Goal: Task Accomplishment & Management: Use online tool/utility

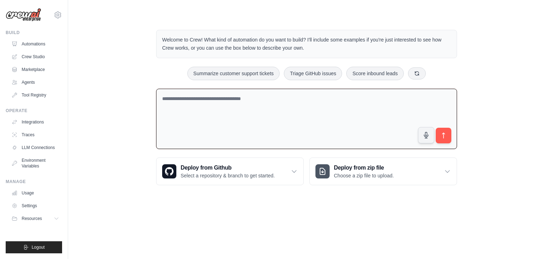
click at [218, 97] on textarea at bounding box center [306, 119] width 301 height 61
click at [220, 102] on textarea at bounding box center [306, 119] width 301 height 61
paste textarea "**********"
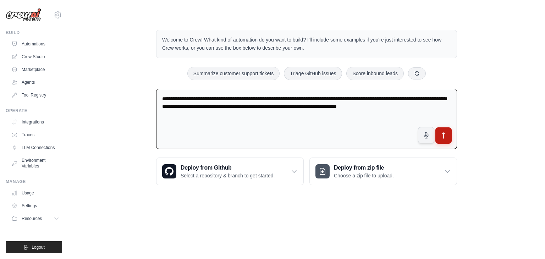
type textarea "**********"
click at [444, 138] on icon "submit" at bounding box center [443, 135] width 7 height 7
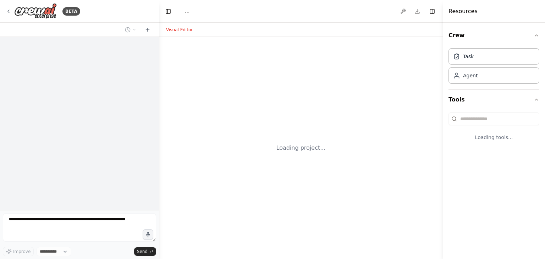
select select "****"
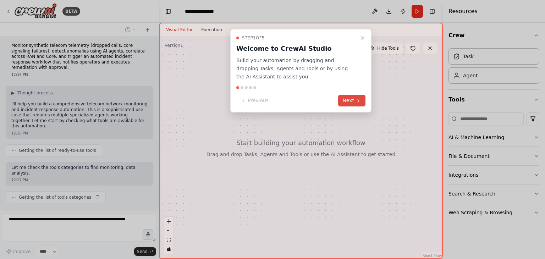
scroll to position [8, 0]
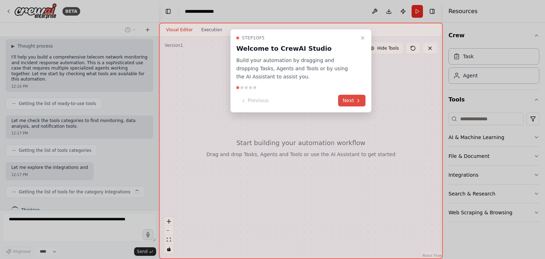
click at [350, 104] on button "Next" at bounding box center [351, 101] width 27 height 12
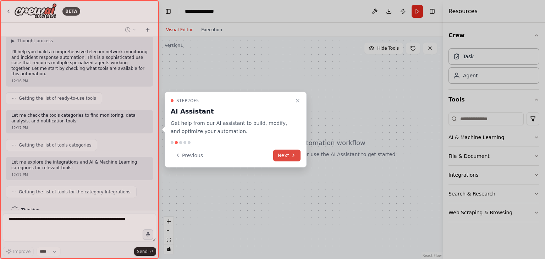
click at [282, 155] on button "Next" at bounding box center [286, 155] width 27 height 12
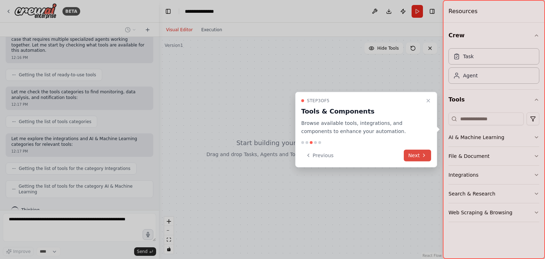
scroll to position [72, 0]
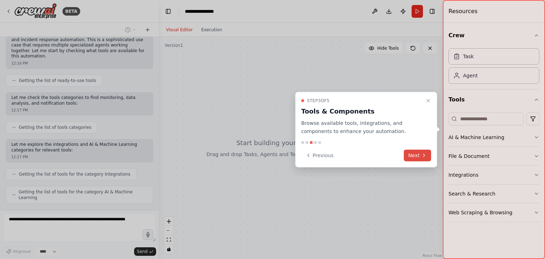
click at [419, 155] on button "Next" at bounding box center [417, 155] width 27 height 12
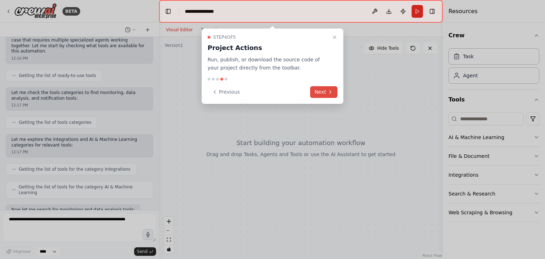
scroll to position [119, 0]
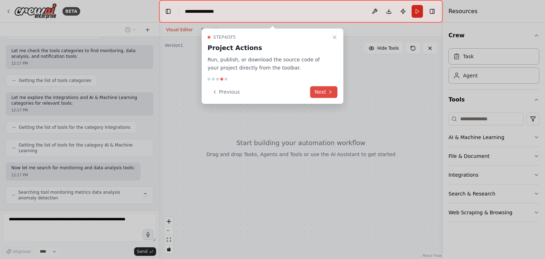
click at [324, 89] on button "Next" at bounding box center [323, 92] width 27 height 12
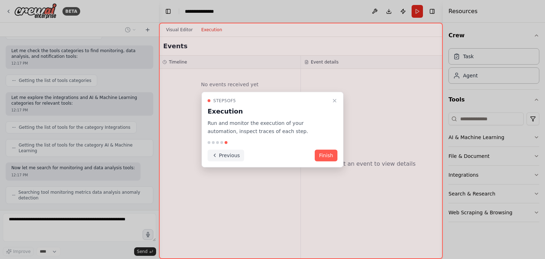
click at [219, 158] on button "Previous" at bounding box center [226, 155] width 37 height 12
click at [219, 158] on div at bounding box center [272, 129] width 545 height 259
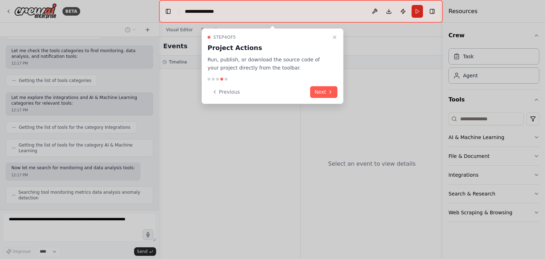
click at [219, 158] on div at bounding box center [272, 129] width 545 height 259
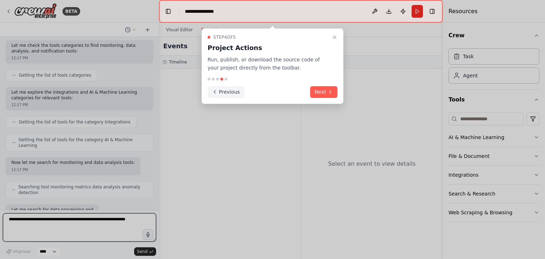
click at [223, 94] on button "Previous" at bounding box center [226, 92] width 37 height 12
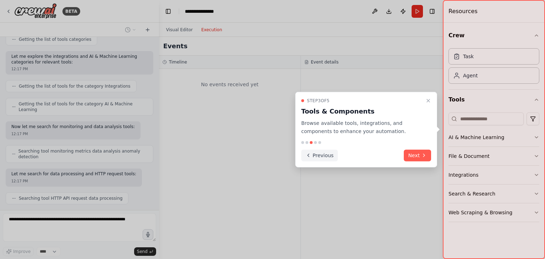
click at [319, 150] on button "Previous" at bounding box center [319, 155] width 37 height 12
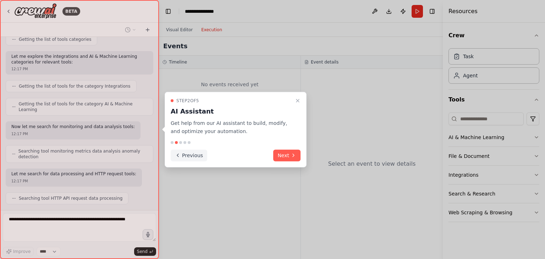
click at [185, 150] on button "Previous" at bounding box center [189, 155] width 37 height 12
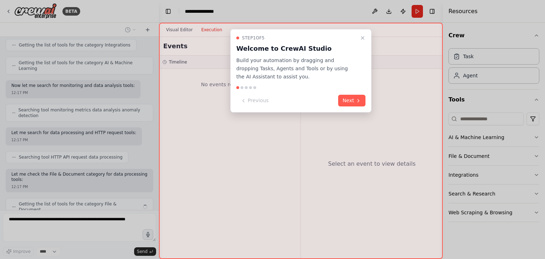
scroll to position [207, 0]
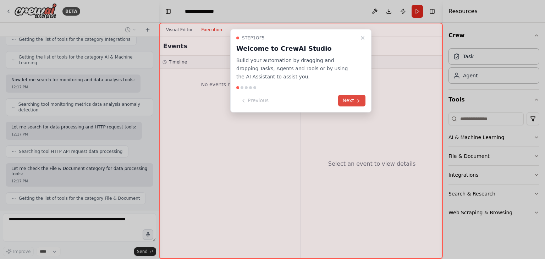
click at [351, 101] on button "Next" at bounding box center [351, 101] width 27 height 12
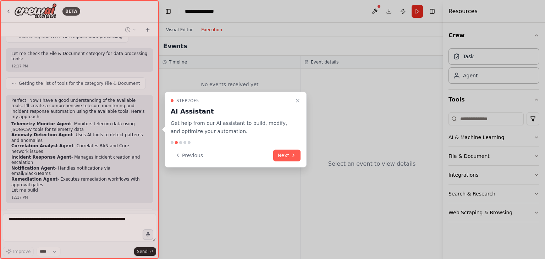
scroll to position [333, 0]
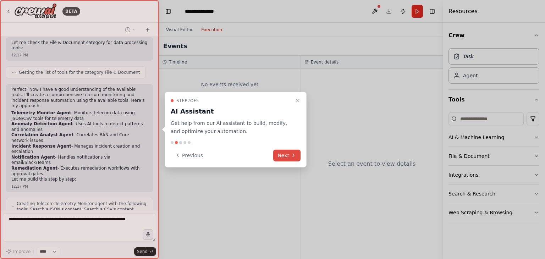
click at [287, 154] on button "Next" at bounding box center [286, 155] width 27 height 12
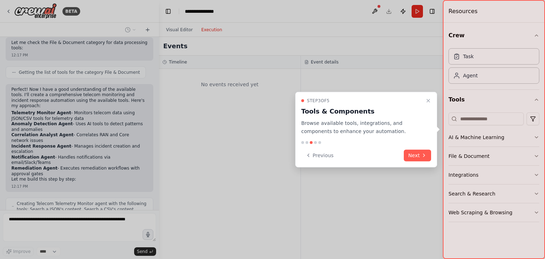
scroll to position [356, 0]
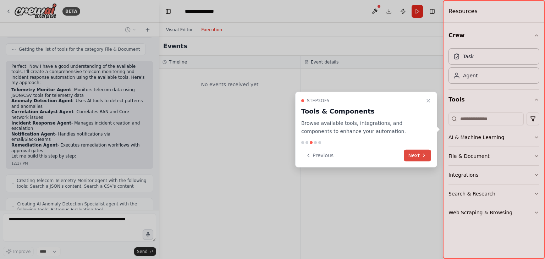
click at [423, 155] on icon at bounding box center [424, 156] width 6 height 6
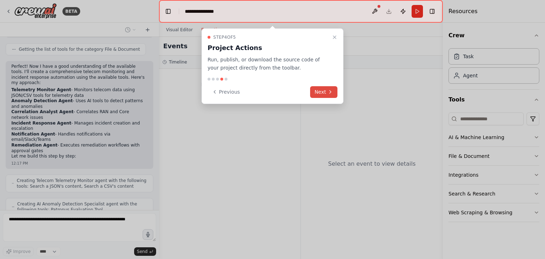
click at [321, 92] on button "Next" at bounding box center [323, 92] width 27 height 12
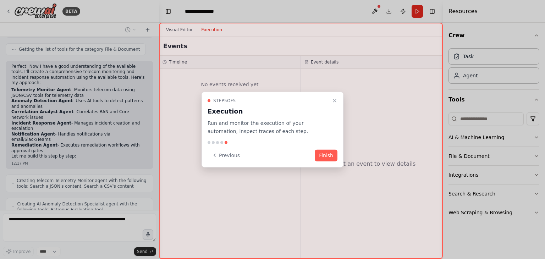
scroll to position [380, 0]
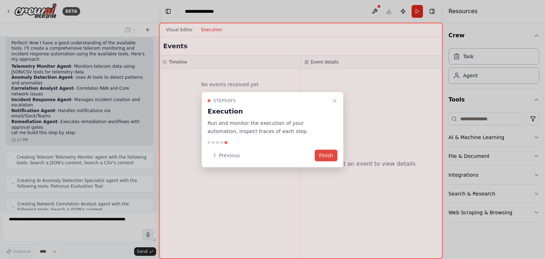
click at [325, 159] on button "Finish" at bounding box center [326, 155] width 23 height 12
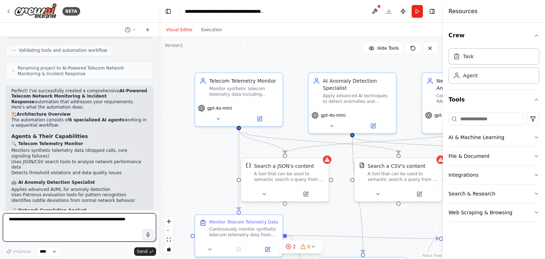
scroll to position [792, 0]
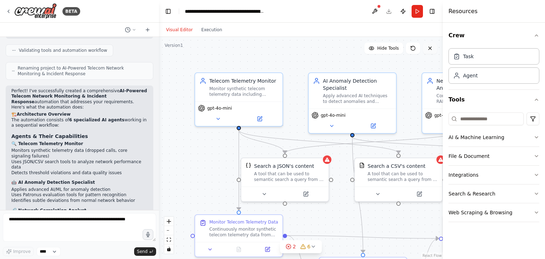
click at [433, 49] on button at bounding box center [430, 48] width 14 height 11
click at [531, 36] on button "Crew" at bounding box center [493, 36] width 91 height 20
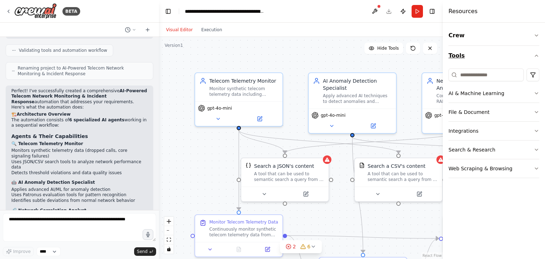
click at [528, 57] on button "Tools" at bounding box center [493, 56] width 91 height 20
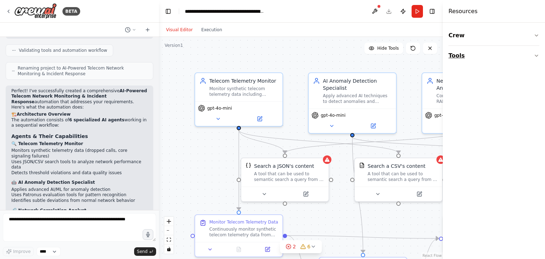
click at [521, 56] on button "Tools" at bounding box center [493, 56] width 91 height 20
click at [528, 42] on button "Crew" at bounding box center [493, 36] width 91 height 20
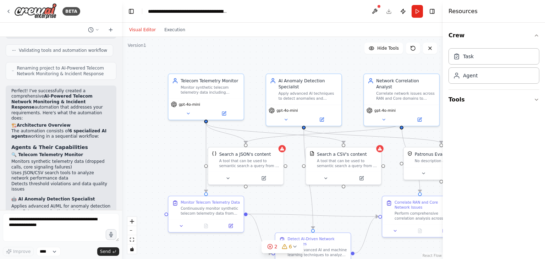
scroll to position [904, 0]
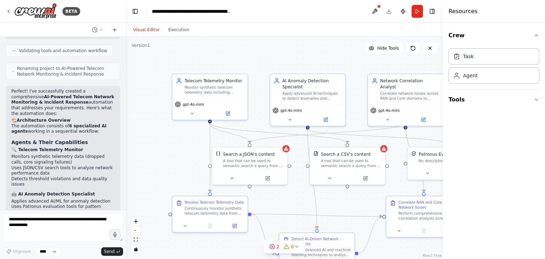
drag, startPoint x: 158, startPoint y: 127, endPoint x: 126, endPoint y: 128, distance: 32.3
click at [126, 128] on div "BETA Monitor synthetic telecom telemetry (dropped calls, core signaling failure…" at bounding box center [272, 129] width 545 height 259
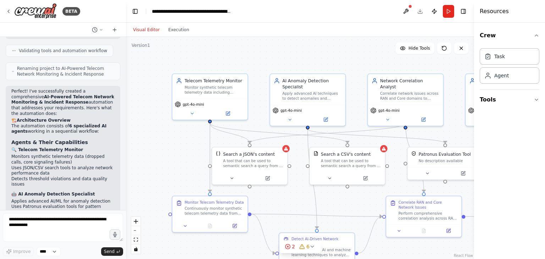
drag, startPoint x: 443, startPoint y: 130, endPoint x: 495, endPoint y: 128, distance: 52.5
click at [495, 128] on div "Resources Crew Task Agent Tools" at bounding box center [509, 129] width 71 height 259
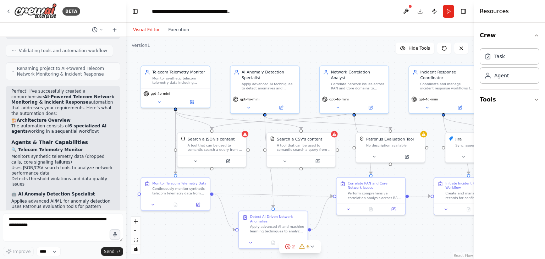
drag, startPoint x: 353, startPoint y: 192, endPoint x: 305, endPoint y: 179, distance: 49.1
click at [305, 179] on div ".deletable-edge-delete-btn { width: 20px; height: 20px; border: 0px solid #ffff…" at bounding box center [300, 148] width 348 height 222
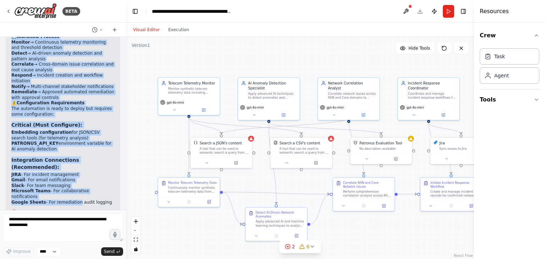
scroll to position [1267, 0]
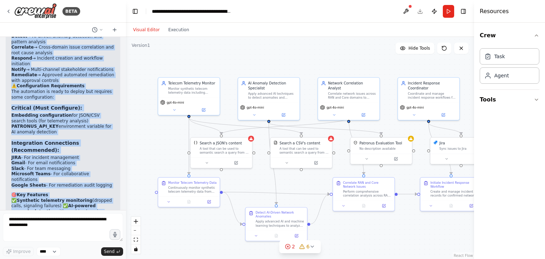
drag, startPoint x: 11, startPoint y: 71, endPoint x: 101, endPoint y: 193, distance: 151.9
click at [101, 193] on div "Perfect! I've successfully created a comprehensive AI-Powered Telecom Network M…" at bounding box center [62, 0] width 103 height 551
copy div "Perfect! I've successfully created a comprehensive AI-Powered Telecom Network M…"
click at [101, 249] on p "The automation provides a complete end-to-end solution for telecom network moni…" at bounding box center [62, 263] width 103 height 28
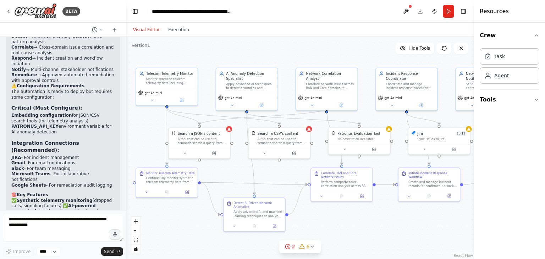
drag, startPoint x: 311, startPoint y: 182, endPoint x: 290, endPoint y: 173, distance: 22.9
click at [290, 173] on div ".deletable-edge-delete-btn { width: 20px; height: 20px; border: 0px solid #ffff…" at bounding box center [300, 148] width 348 height 222
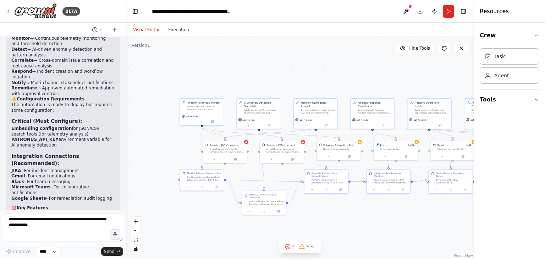
scroll to position [1254, 0]
click at [237, 158] on button at bounding box center [235, 158] width 20 height 4
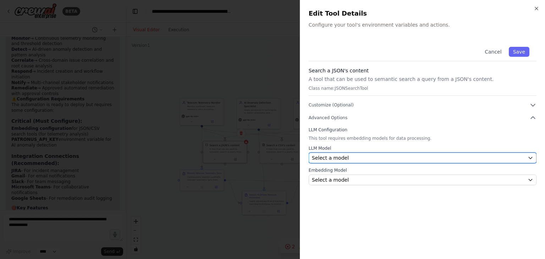
click at [394, 156] on div "Select a model" at bounding box center [418, 157] width 213 height 7
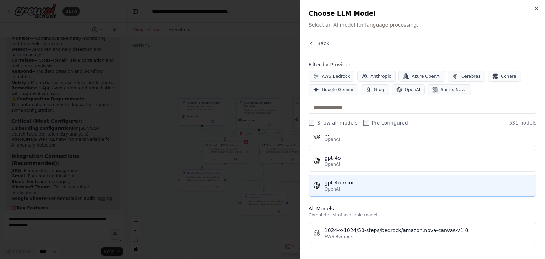
scroll to position [139, 0]
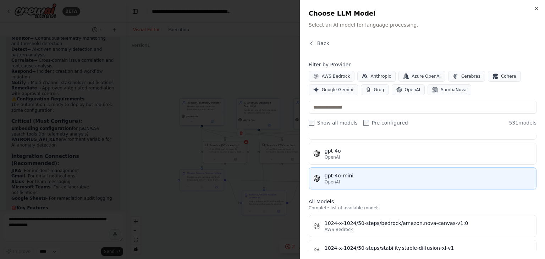
click at [373, 181] on div "OpenAI" at bounding box center [428, 182] width 207 height 6
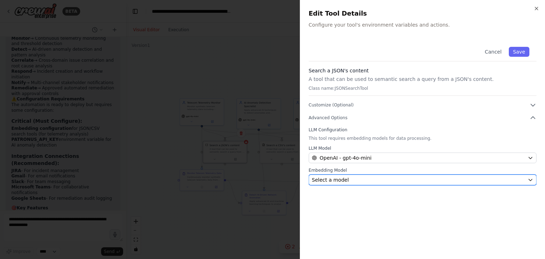
click at [362, 178] on div "Select a model" at bounding box center [418, 179] width 213 height 7
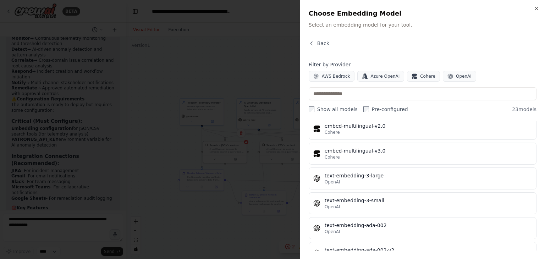
scroll to position [464, 0]
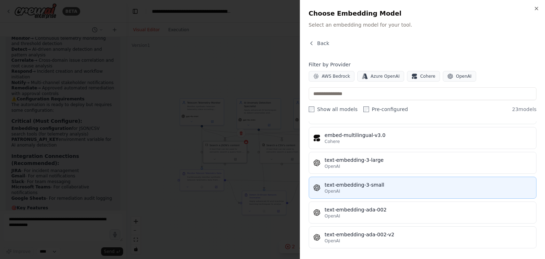
click at [373, 177] on button "text-embedding-3-small OpenAI" at bounding box center [423, 188] width 228 height 22
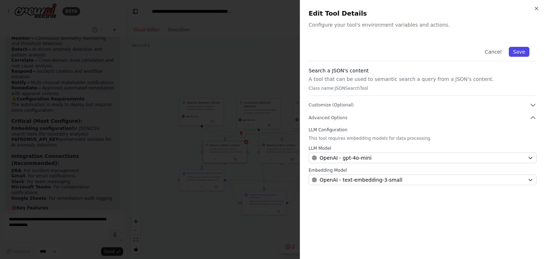
click at [515, 51] on button "Save" at bounding box center [519, 52] width 21 height 10
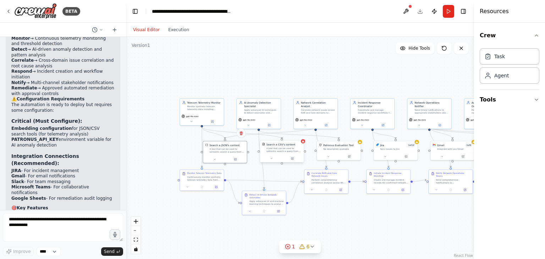
click at [294, 162] on div "Search a CSV's content A tool that can be used to semantic search a query from …" at bounding box center [282, 151] width 44 height 22
click at [294, 158] on button at bounding box center [292, 158] width 20 height 4
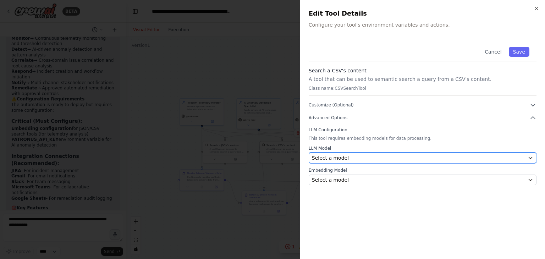
click at [354, 153] on button "Select a model" at bounding box center [423, 158] width 228 height 11
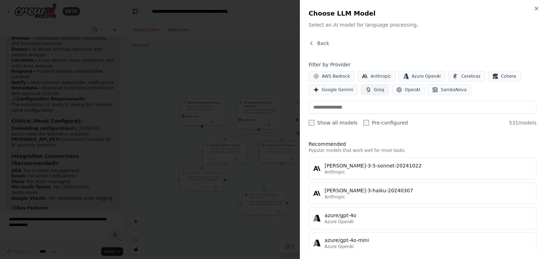
click at [368, 92] on button "Groq" at bounding box center [375, 89] width 28 height 11
click at [392, 91] on button "OpenAI" at bounding box center [408, 89] width 33 height 11
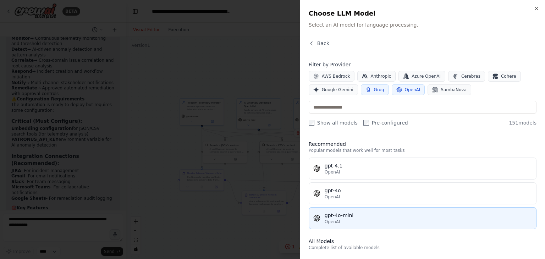
click at [381, 216] on div "gpt-4o-mini" at bounding box center [428, 215] width 207 height 7
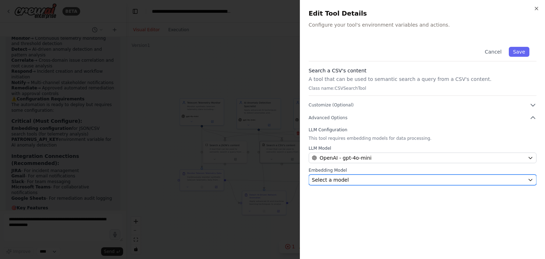
click at [370, 179] on div "Select a model" at bounding box center [418, 179] width 213 height 7
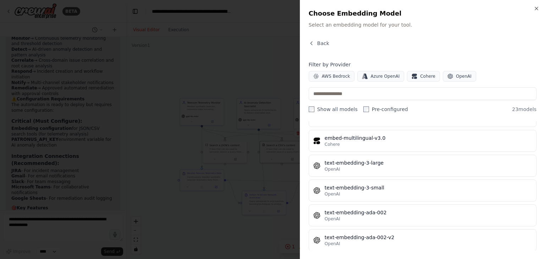
scroll to position [462, 0]
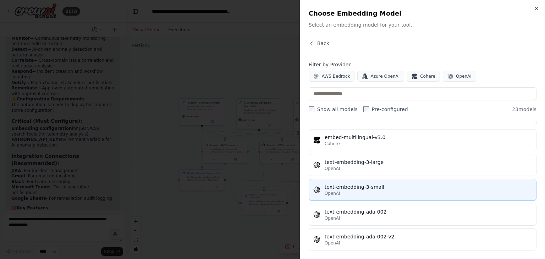
click at [376, 185] on div "text-embedding-3-small" at bounding box center [428, 186] width 207 height 7
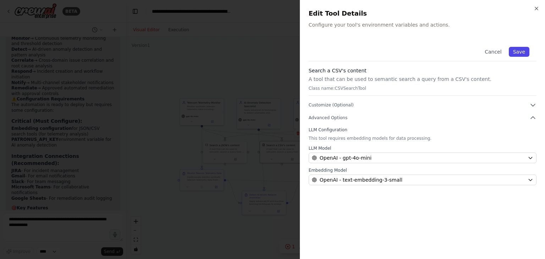
click at [524, 53] on button "Save" at bounding box center [519, 52] width 21 height 10
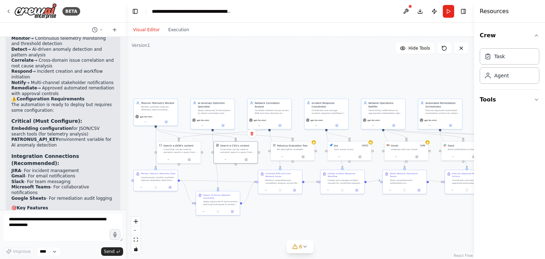
drag, startPoint x: 391, startPoint y: 214, endPoint x: 351, endPoint y: 214, distance: 40.8
click at [351, 214] on div ".deletable-edge-delete-btn { width: 20px; height: 20px; border: 0px solid #ffff…" at bounding box center [300, 148] width 348 height 222
click at [305, 157] on icon at bounding box center [305, 155] width 3 height 3
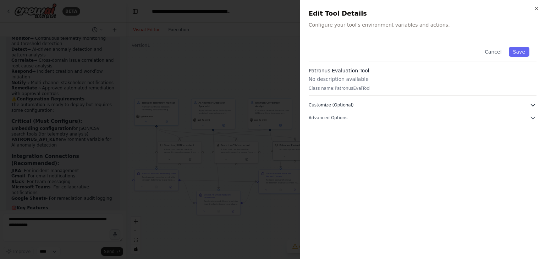
click at [393, 106] on button "Customize (Optional)" at bounding box center [423, 104] width 228 height 7
click at [391, 142] on button "Advanced Options" at bounding box center [423, 143] width 228 height 7
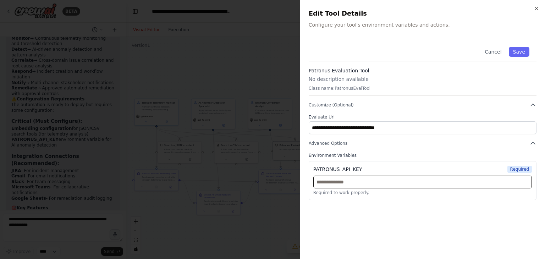
click at [389, 178] on input "text" at bounding box center [422, 182] width 219 height 13
paste input "**********"
type input "**********"
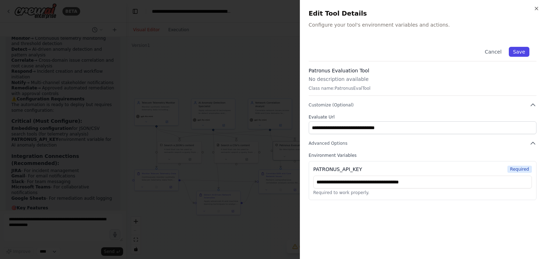
click at [524, 51] on button "Save" at bounding box center [519, 52] width 21 height 10
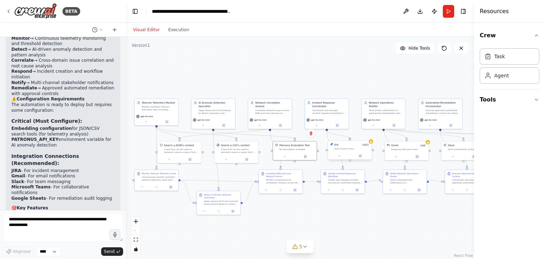
click at [363, 159] on div at bounding box center [350, 155] width 44 height 7
click at [362, 159] on div at bounding box center [350, 155] width 44 height 7
click at [361, 158] on div at bounding box center [350, 155] width 44 height 7
click at [362, 155] on button at bounding box center [360, 156] width 20 height 4
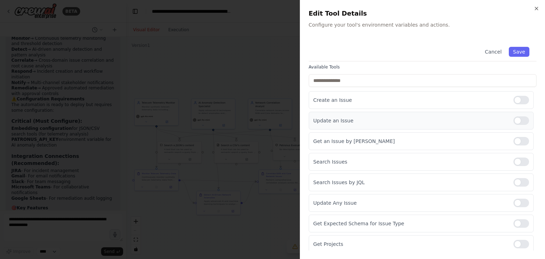
scroll to position [0, 0]
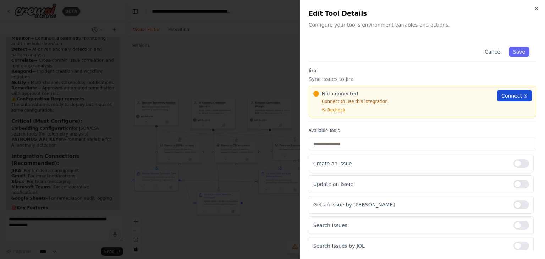
click at [506, 100] on link "Connect" at bounding box center [514, 95] width 35 height 11
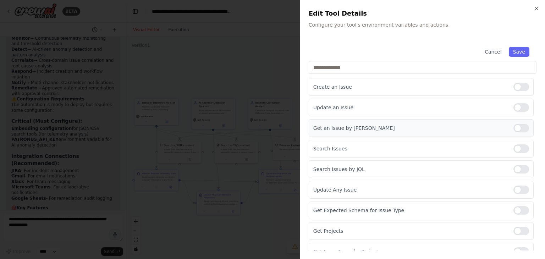
scroll to position [77, 0]
click at [516, 105] on div at bounding box center [521, 107] width 16 height 9
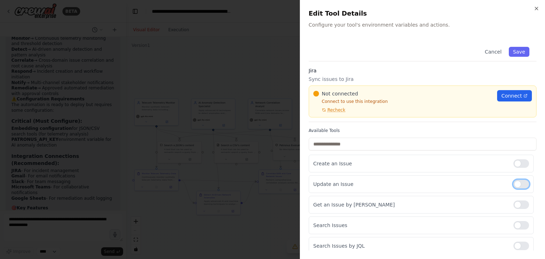
scroll to position [0, 0]
click at [501, 98] on span "Connect" at bounding box center [511, 95] width 21 height 7
click at [496, 52] on button "Cancel" at bounding box center [492, 52] width 25 height 10
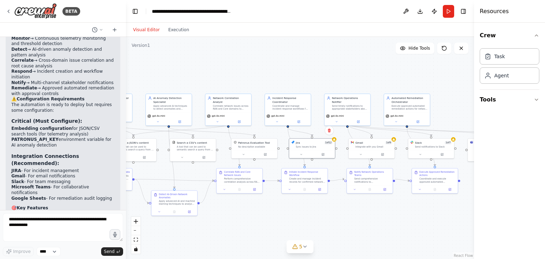
drag, startPoint x: 354, startPoint y: 221, endPoint x: 314, endPoint y: 222, distance: 39.4
click at [314, 222] on div ".deletable-edge-delete-btn { width: 20px; height: 20px; border: 0px solid #ffff…" at bounding box center [300, 148] width 348 height 222
click at [382, 157] on div at bounding box center [370, 154] width 46 height 8
click at [381, 154] on icon at bounding box center [381, 154] width 2 height 2
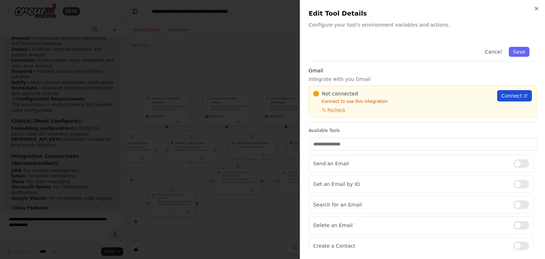
click at [507, 97] on span "Connect" at bounding box center [511, 95] width 21 height 7
click at [331, 113] on div "Not connected Connect to use this integration Recheck Connect" at bounding box center [423, 102] width 228 height 32
click at [332, 111] on span "Recheck" at bounding box center [336, 110] width 18 height 6
click at [536, 10] on icon "button" at bounding box center [537, 9] width 6 height 6
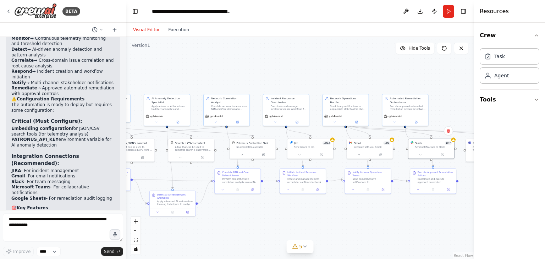
click at [407, 156] on div ".deletable-edge-delete-btn { width: 20px; height: 20px; border: 0px solid #ffff…" at bounding box center [300, 148] width 348 height 222
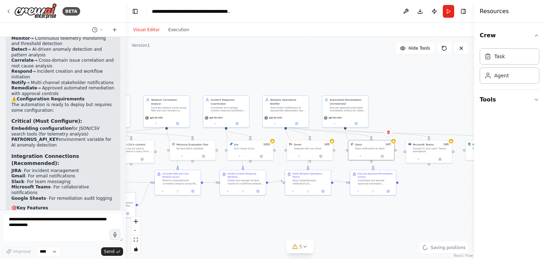
drag, startPoint x: 398, startPoint y: 168, endPoint x: 351, endPoint y: 166, distance: 46.9
click at [340, 169] on div ".deletable-edge-delete-btn { width: 20px; height: 20px; border: 0px solid #ffff…" at bounding box center [300, 148] width 348 height 222
click at [385, 155] on icon at bounding box center [385, 155] width 2 height 2
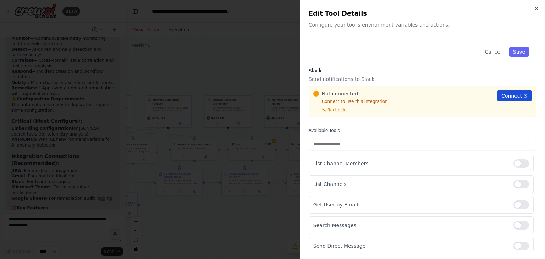
click at [505, 98] on span "Connect" at bounding box center [511, 95] width 21 height 7
click at [539, 10] on div "Close Edit Tool Details Configure your tool's environment variables and actions…" at bounding box center [422, 129] width 245 height 259
click at [536, 8] on icon "button" at bounding box center [536, 8] width 3 height 3
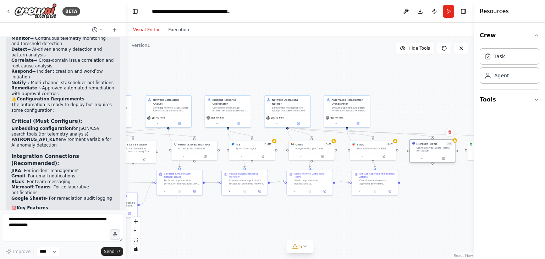
click at [434, 143] on div "Microsoft Teams" at bounding box center [427, 144] width 21 height 4
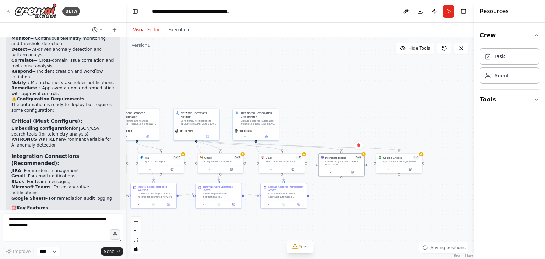
drag, startPoint x: 436, startPoint y: 216, endPoint x: 346, endPoint y: 230, distance: 91.2
click at [346, 230] on div ".deletable-edge-delete-btn { width: 20px; height: 20px; border: 0px solid #ffff…" at bounding box center [300, 148] width 348 height 222
click at [356, 172] on button at bounding box center [350, 171] width 21 height 5
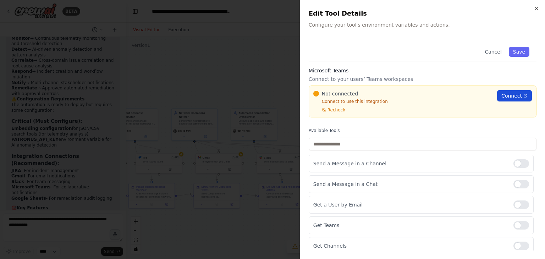
click at [502, 95] on span "Connect" at bounding box center [511, 95] width 21 height 7
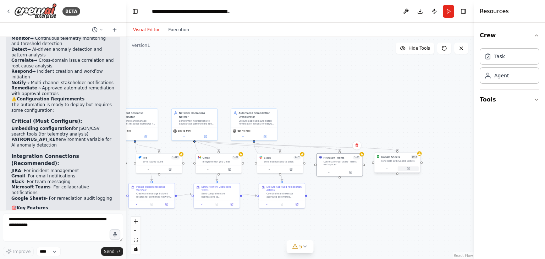
click at [409, 167] on icon at bounding box center [409, 168] width 2 height 2
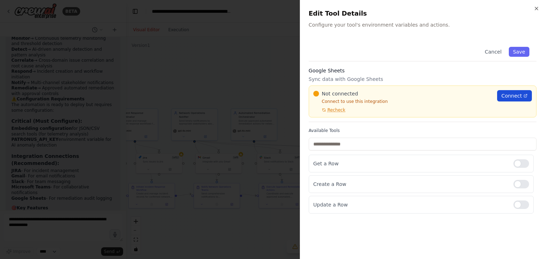
click at [511, 96] on span "Connect" at bounding box center [511, 95] width 21 height 7
click at [538, 10] on icon "button" at bounding box center [537, 9] width 6 height 6
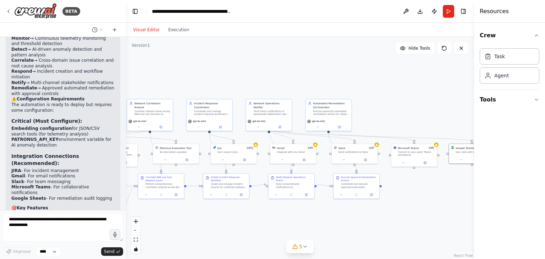
drag, startPoint x: 361, startPoint y: 217, endPoint x: 436, endPoint y: 208, distance: 75.1
click at [436, 208] on div ".deletable-edge-delete-btn { width: 20px; height: 20px; border: 0px solid #ffff…" at bounding box center [300, 148] width 348 height 222
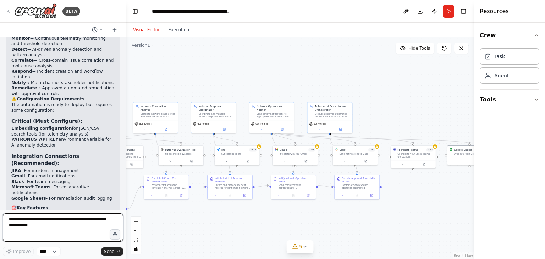
click at [78, 226] on textarea at bounding box center [63, 227] width 120 height 28
type textarea "**********"
click at [72, 224] on textarea at bounding box center [63, 227] width 120 height 28
paste textarea "**********"
type textarea "**********"
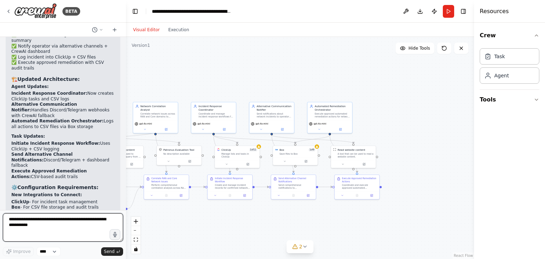
scroll to position [2784, 0]
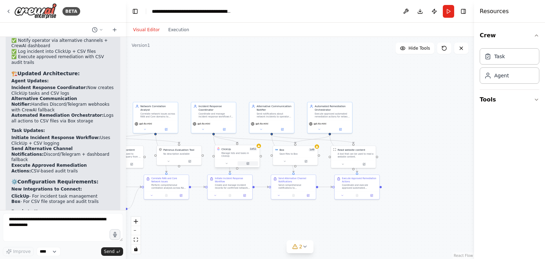
click at [248, 163] on icon at bounding box center [248, 164] width 2 height 2
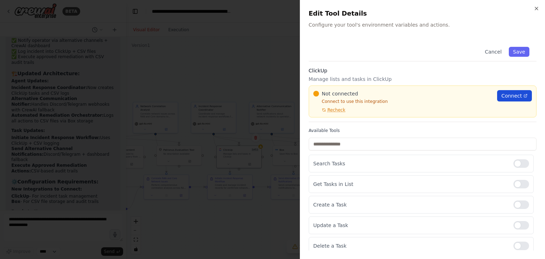
click at [513, 95] on span "Connect" at bounding box center [511, 95] width 21 height 7
click at [339, 111] on span "Recheck" at bounding box center [336, 110] width 18 height 6
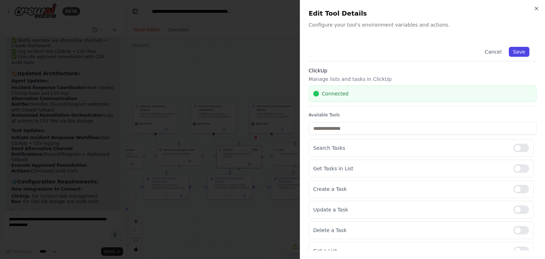
click at [522, 49] on button "Save" at bounding box center [519, 52] width 21 height 10
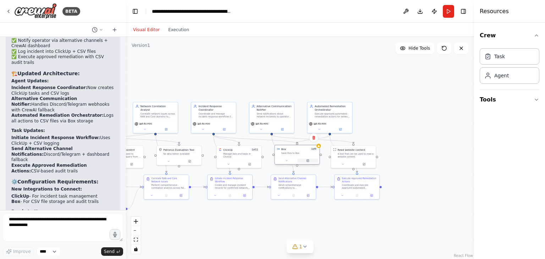
click at [308, 161] on button at bounding box center [307, 160] width 21 height 4
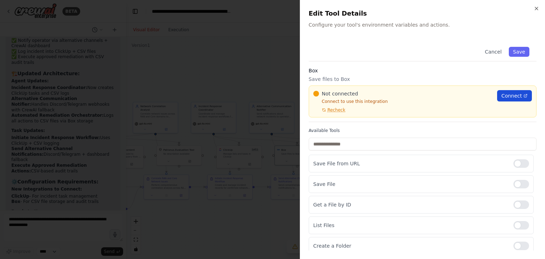
click at [511, 97] on span "Connect" at bounding box center [511, 95] width 21 height 7
click at [336, 111] on span "Recheck" at bounding box center [336, 110] width 18 height 6
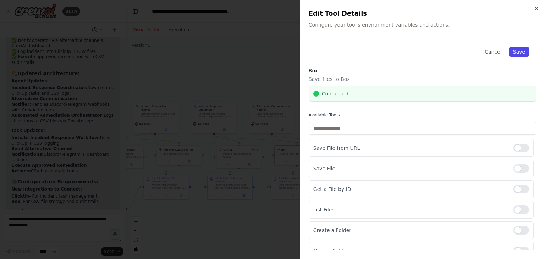
click at [518, 53] on button "Save" at bounding box center [519, 52] width 21 height 10
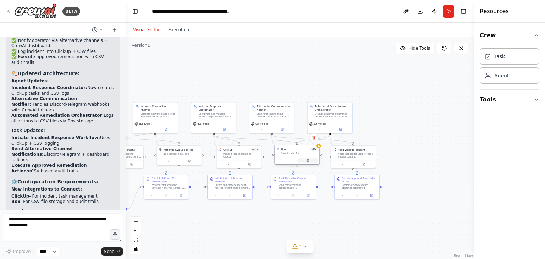
click at [312, 160] on button at bounding box center [307, 160] width 21 height 4
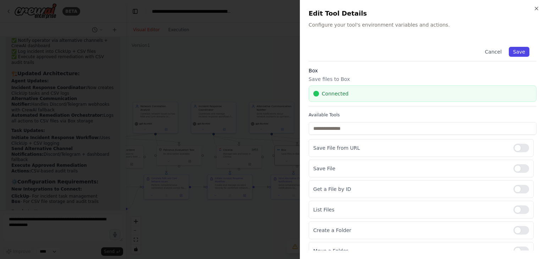
click at [518, 52] on button "Save" at bounding box center [519, 52] width 21 height 10
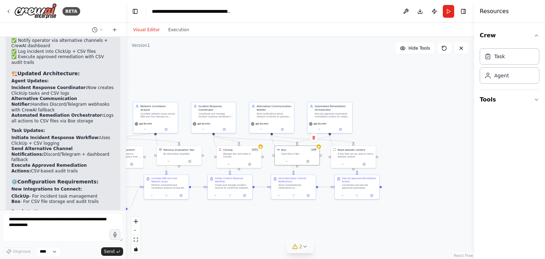
click at [304, 246] on icon at bounding box center [305, 247] width 6 height 6
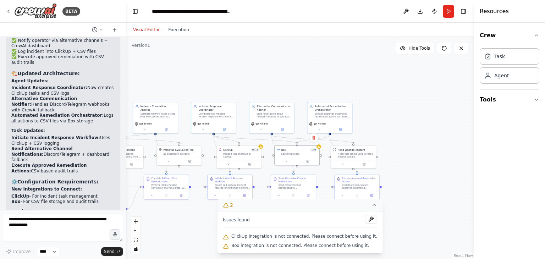
click at [371, 205] on icon at bounding box center [374, 205] width 6 height 6
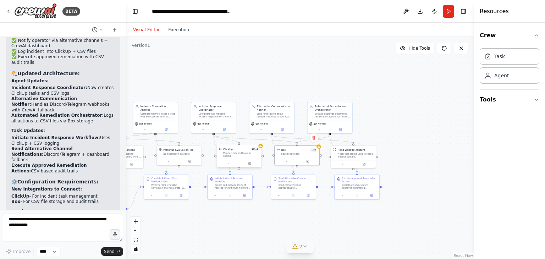
click at [254, 164] on div at bounding box center [239, 163] width 45 height 7
click at [251, 162] on button at bounding box center [249, 163] width 21 height 4
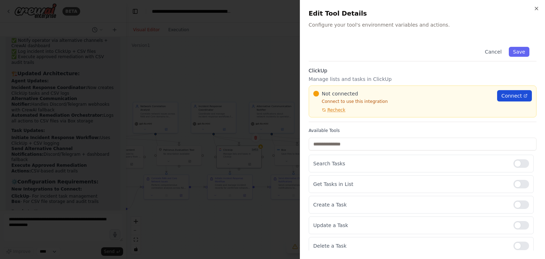
click at [506, 93] on span "Connect" at bounding box center [511, 95] width 21 height 7
click at [539, 11] on icon "button" at bounding box center [537, 9] width 6 height 6
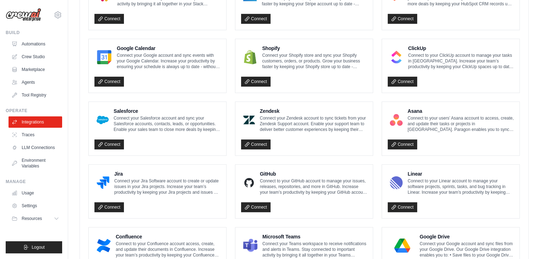
scroll to position [301, 0]
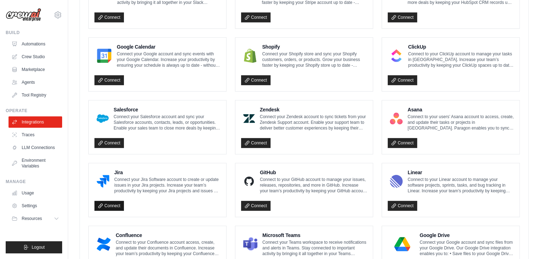
click at [107, 202] on link "Connect" at bounding box center [108, 206] width 29 height 10
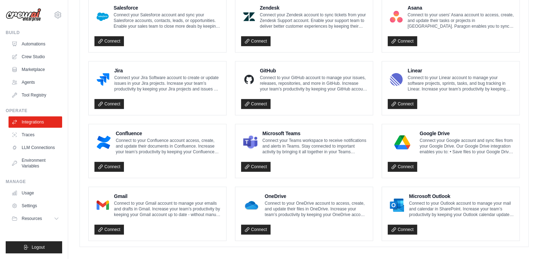
scroll to position [407, 0]
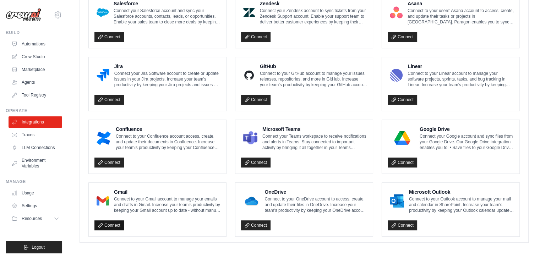
click at [112, 222] on link "Connect" at bounding box center [108, 225] width 29 height 10
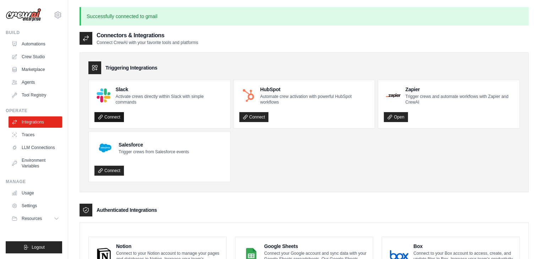
click at [108, 115] on link "Connect" at bounding box center [108, 117] width 29 height 10
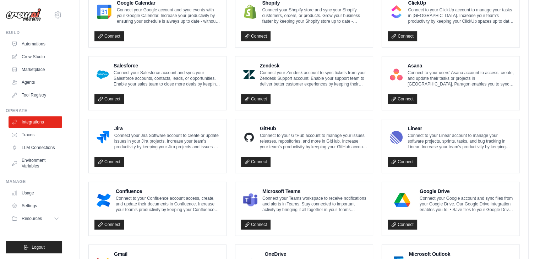
scroll to position [346, 0]
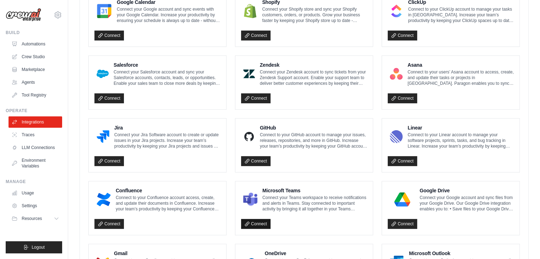
click at [263, 225] on link "Connect" at bounding box center [255, 224] width 29 height 10
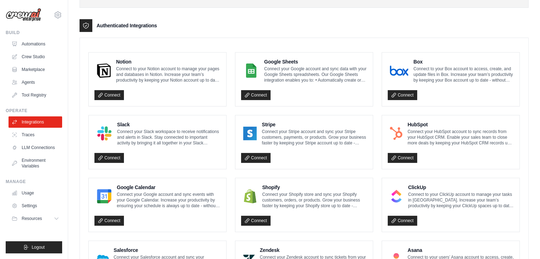
scroll to position [184, 0]
click at [263, 95] on link "Connect" at bounding box center [255, 95] width 29 height 10
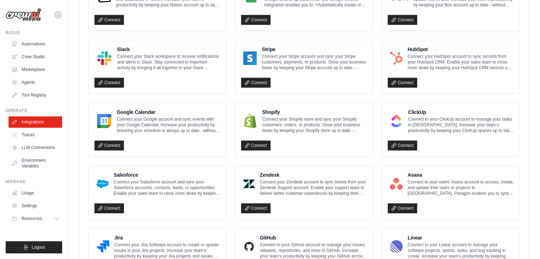
scroll to position [262, 0]
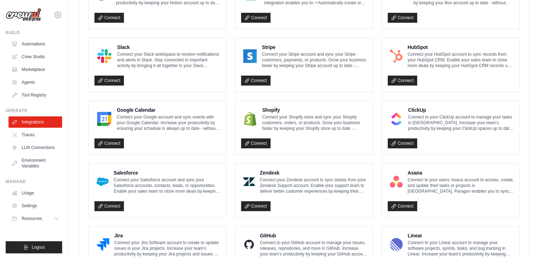
click at [404, 147] on div "ClickUp Connect to your ClickUp account to manage your tasks in [GEOGRAPHIC_DAT…" at bounding box center [450, 128] width 137 height 54
click at [406, 142] on link "Connect" at bounding box center [401, 143] width 29 height 10
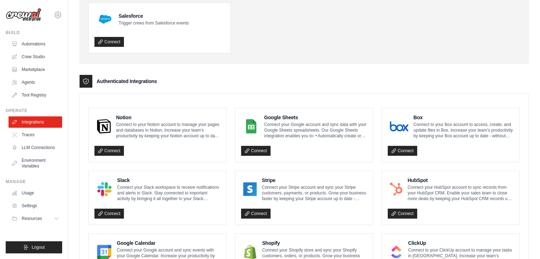
scroll to position [109, 0]
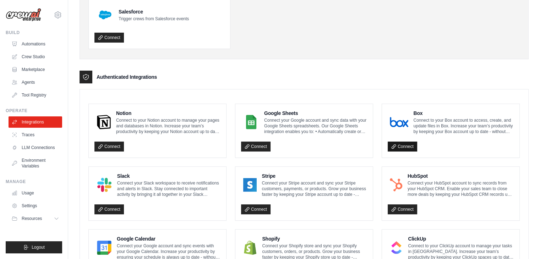
click at [401, 149] on link "Connect" at bounding box center [401, 147] width 29 height 10
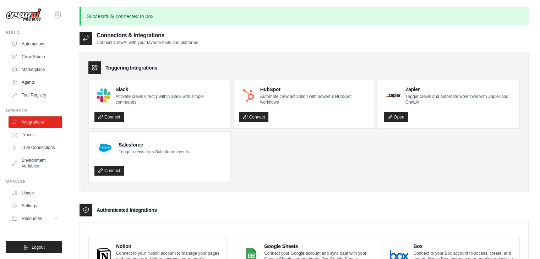
scroll to position [109, 0]
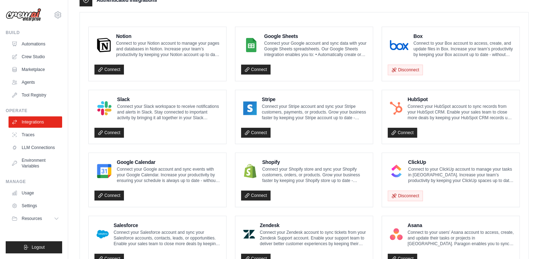
scroll to position [187, 0]
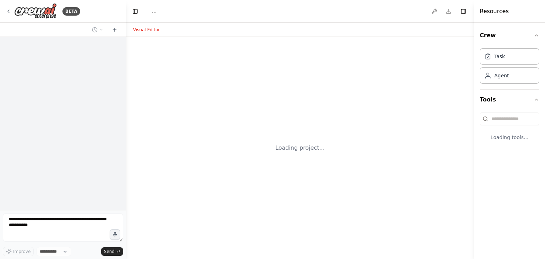
select select "****"
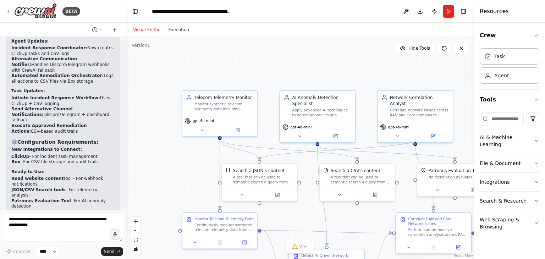
scroll to position [2784, 0]
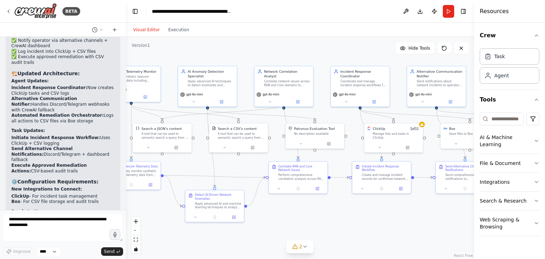
drag, startPoint x: 307, startPoint y: 213, endPoint x: 245, endPoint y: 180, distance: 70.6
click at [200, 165] on div ".deletable-edge-delete-btn { width: 20px; height: 20px; border: 0px solid #ffff…" at bounding box center [300, 148] width 348 height 222
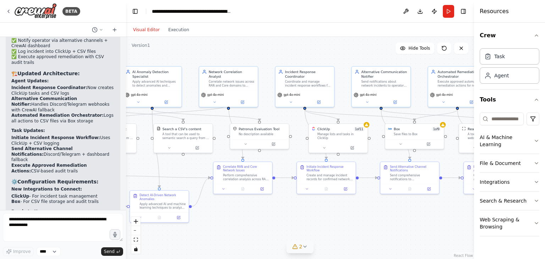
drag, startPoint x: 361, startPoint y: 240, endPoint x: 308, endPoint y: 242, distance: 53.2
click at [308, 242] on div "Version 1 Hide Tools .deletable-edge-delete-btn { width: 20px; height: 20px; bo…" at bounding box center [300, 148] width 348 height 222
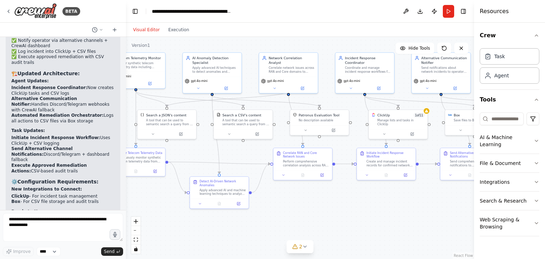
drag, startPoint x: 372, startPoint y: 215, endPoint x: 435, endPoint y: 199, distance: 64.7
click at [434, 199] on div ".deletable-edge-delete-btn { width: 20px; height: 20px; border: 0px solid #ffff…" at bounding box center [300, 148] width 348 height 222
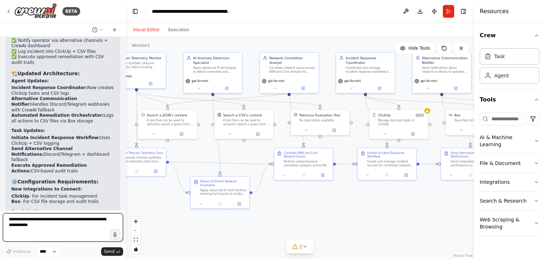
click at [61, 220] on textarea at bounding box center [63, 227] width 120 height 28
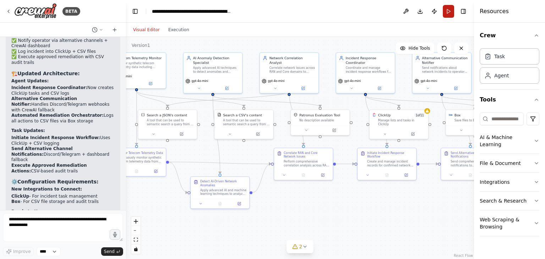
click at [448, 8] on button "Run" at bounding box center [448, 11] width 11 height 13
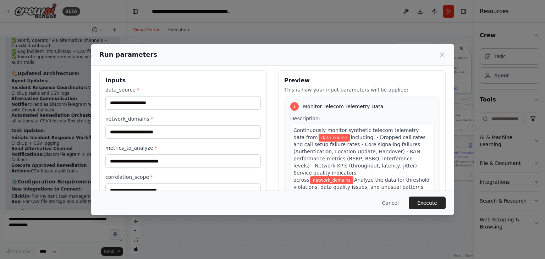
scroll to position [4, 0]
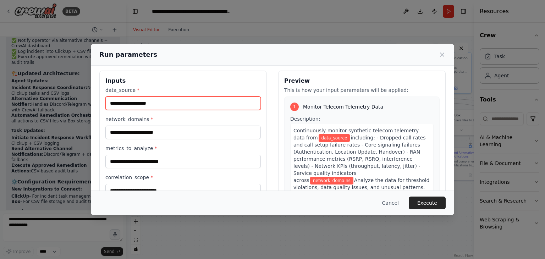
click at [192, 103] on input "data_source *" at bounding box center [182, 103] width 155 height 13
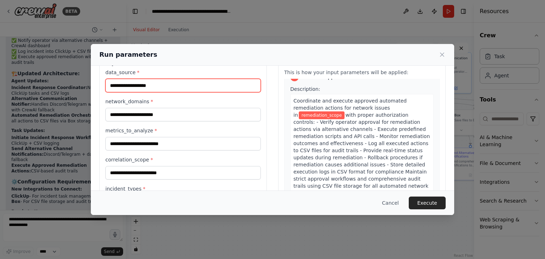
scroll to position [0, 0]
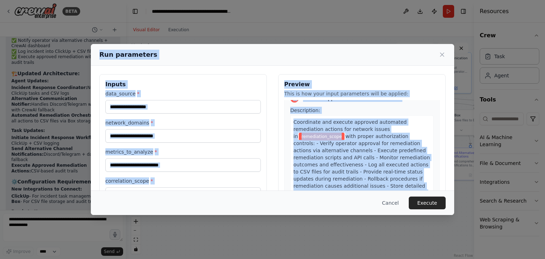
drag, startPoint x: 99, startPoint y: 54, endPoint x: 368, endPoint y: 211, distance: 310.9
click at [368, 211] on div "Run parameters Inputs data_source * network_domains * metrics_to_analyze * corr…" at bounding box center [272, 129] width 363 height 171
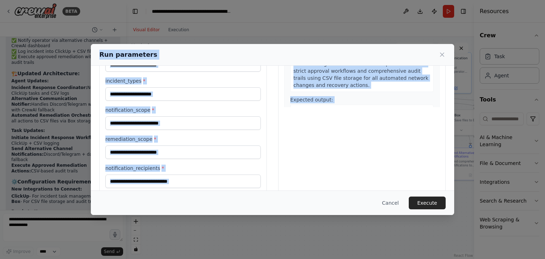
scroll to position [140, 0]
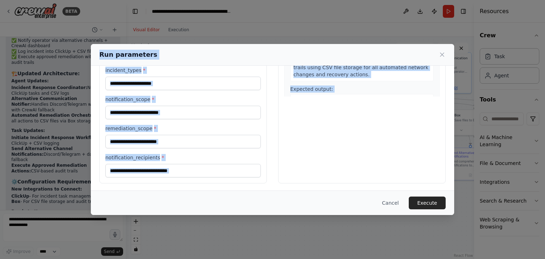
copy div "Run parameters Inputs data_source * network_domains * metrics_to_analyze * corr…"
click at [339, 182] on div "Inputs data_source * network_domains * metrics_to_analyze * correlation_scope *…" at bounding box center [272, 59] width 363 height 266
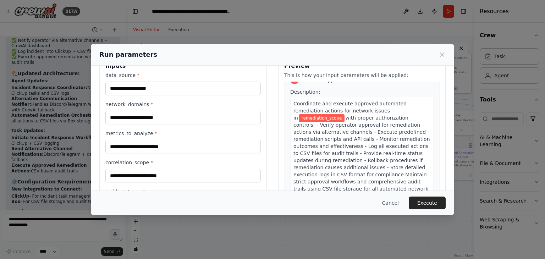
scroll to position [0, 0]
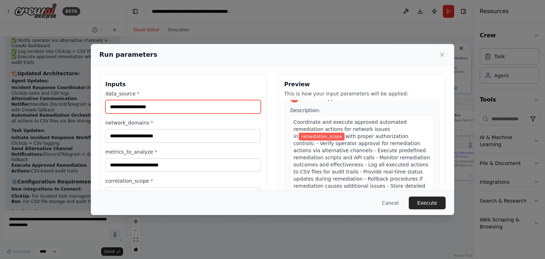
click at [166, 101] on input "data_source *" at bounding box center [182, 106] width 155 height 13
paste input "**********"
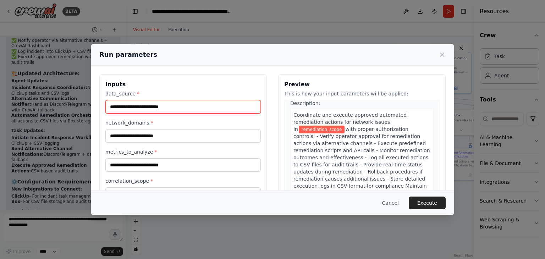
type input "**********"
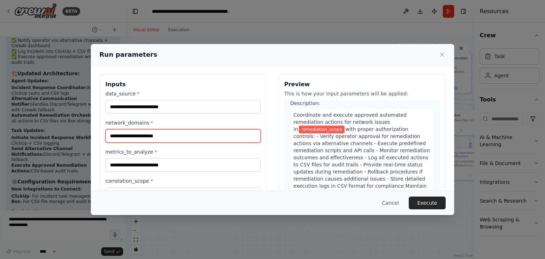
click at [185, 134] on input "network_domains *" at bounding box center [182, 135] width 155 height 13
paste input "*********"
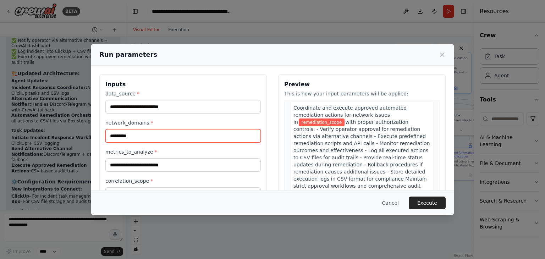
type input "*********"
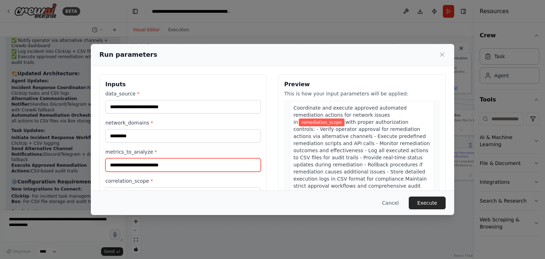
click at [217, 167] on input "metrics_to_analyze *" at bounding box center [182, 164] width 155 height 13
paste input "**********"
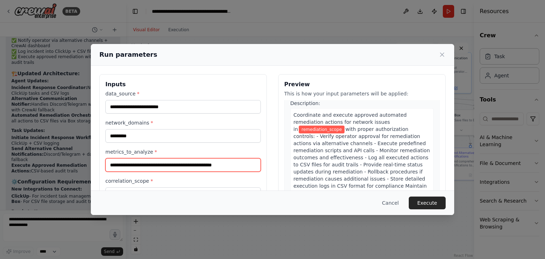
scroll to position [1045, 0]
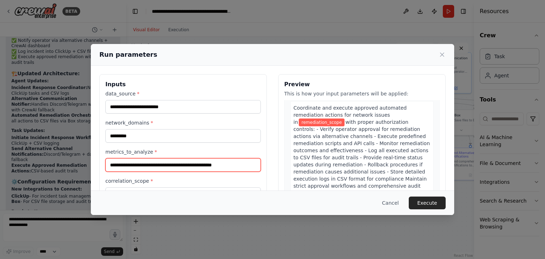
type input "**********"
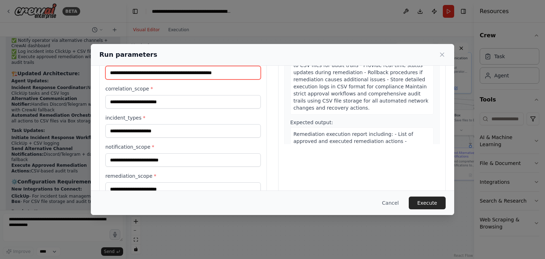
scroll to position [95, 0]
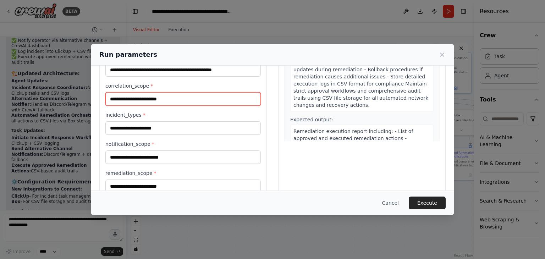
click at [195, 100] on input "correlation_scope *" at bounding box center [182, 98] width 155 height 13
paste input "**********"
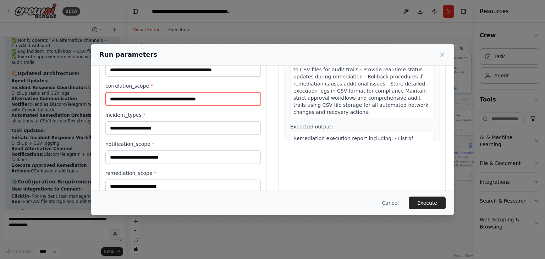
type input "**********"
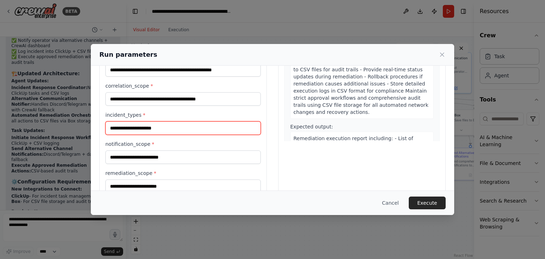
click at [178, 124] on input "incident_types *" at bounding box center [182, 127] width 155 height 13
paste input "**********"
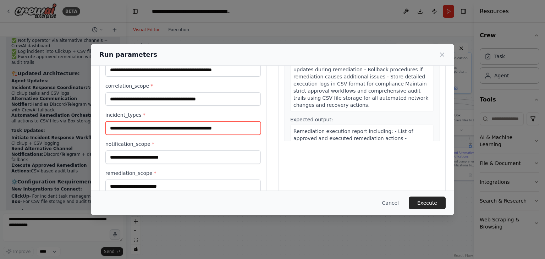
type input "**********"
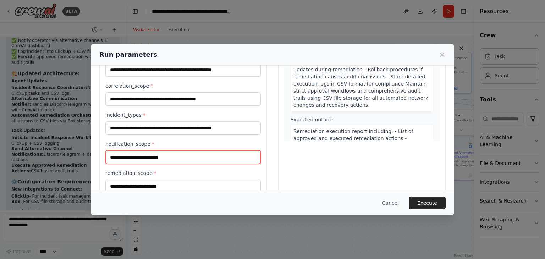
click at [170, 156] on input "notification_scope *" at bounding box center [182, 156] width 155 height 13
paste input "**********"
type input "**********"
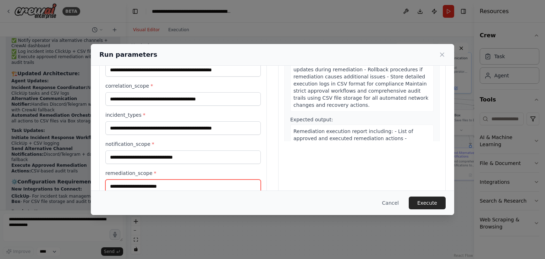
scroll to position [97, 0]
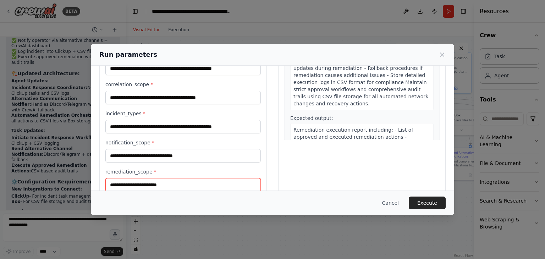
paste input "**********"
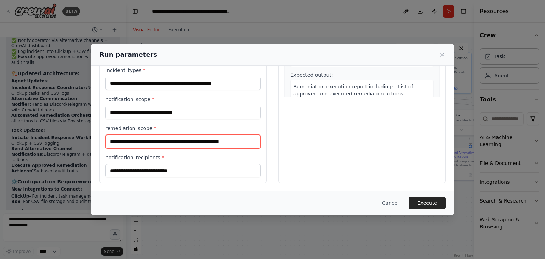
type input "**********"
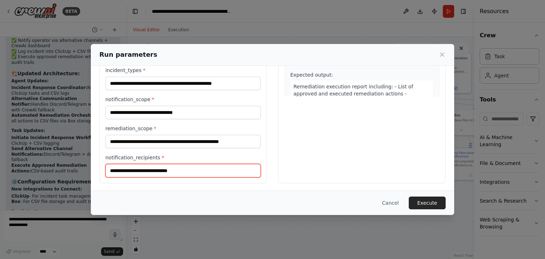
click at [177, 169] on input "notification_recipients *" at bounding box center [182, 170] width 155 height 13
paste input "**********"
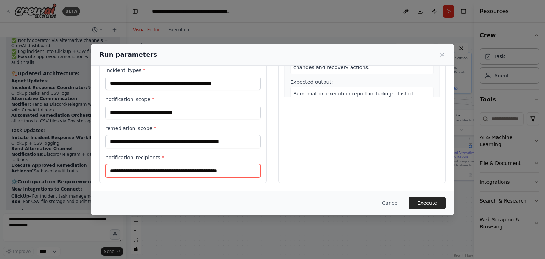
type input "**********"
click at [282, 163] on div "Preview This is how your input parameters will be applied: 1 Monitor Telecom Te…" at bounding box center [361, 58] width 167 height 249
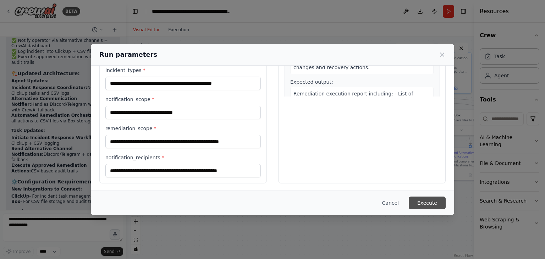
click at [429, 200] on button "Execute" at bounding box center [427, 203] width 37 height 13
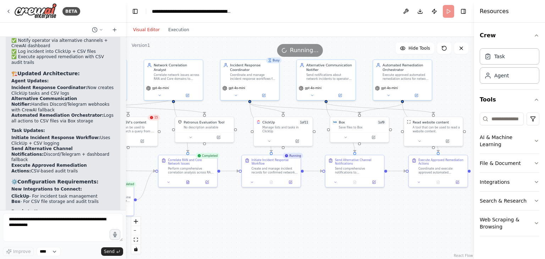
drag, startPoint x: 365, startPoint y: 213, endPoint x: 257, endPoint y: 222, distance: 108.2
click at [257, 222] on div ".deletable-edge-delete-btn { width: 20px; height: 20px; border: 0px solid #ffff…" at bounding box center [300, 148] width 348 height 222
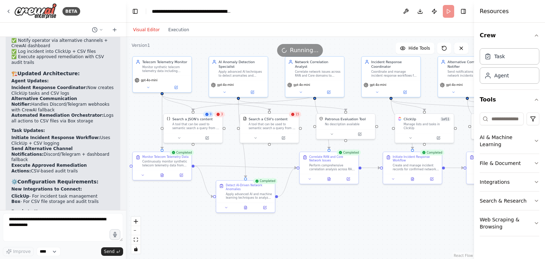
drag, startPoint x: 239, startPoint y: 209, endPoint x: 363, endPoint y: 203, distance: 124.4
click at [380, 206] on div ".deletable-edge-delete-btn { width: 20px; height: 20px; border: 0px solid #ffff…" at bounding box center [300, 148] width 348 height 222
click at [174, 31] on button "Execution" at bounding box center [178, 30] width 29 height 9
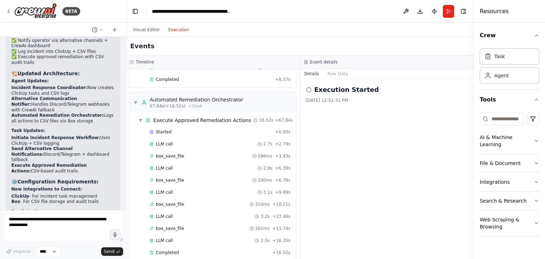
scroll to position [960, 0]
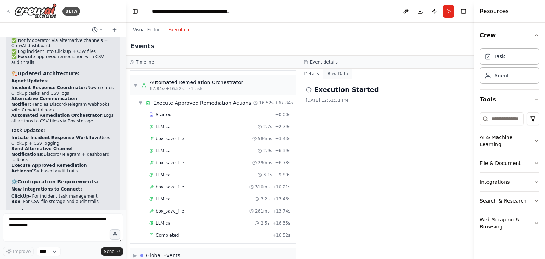
click at [341, 75] on button "Raw Data" at bounding box center [337, 74] width 29 height 10
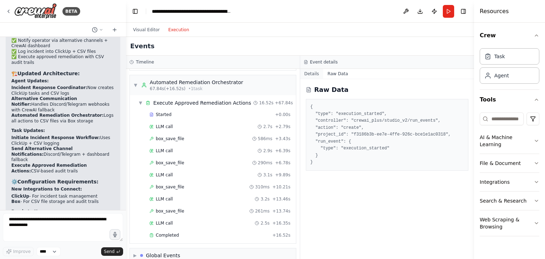
click at [312, 75] on button "Details" at bounding box center [311, 74] width 23 height 10
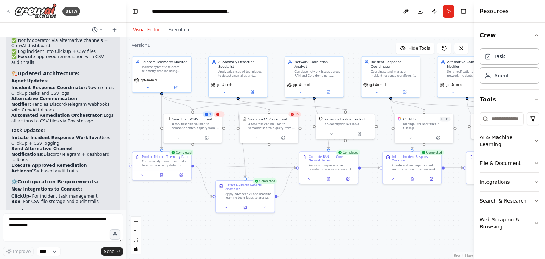
click at [146, 28] on button "Visual Editor" at bounding box center [146, 30] width 35 height 9
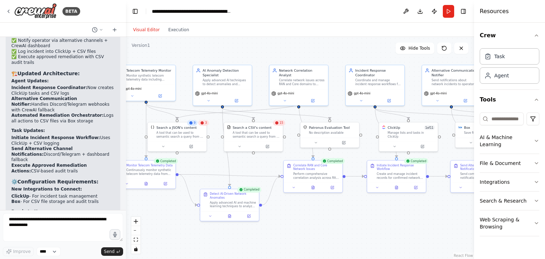
drag, startPoint x: 314, startPoint y: 200, endPoint x: 300, endPoint y: 208, distance: 16.5
click at [300, 209] on div ".deletable-edge-delete-btn { width: 20px; height: 20px; border: 0px solid #ffff…" at bounding box center [300, 148] width 348 height 222
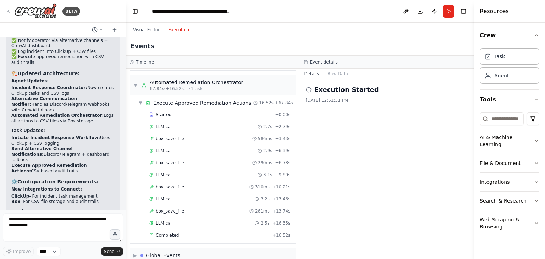
click at [173, 31] on button "Execution" at bounding box center [178, 30] width 29 height 9
click at [268, 248] on div "▶ Global Events" at bounding box center [213, 255] width 166 height 14
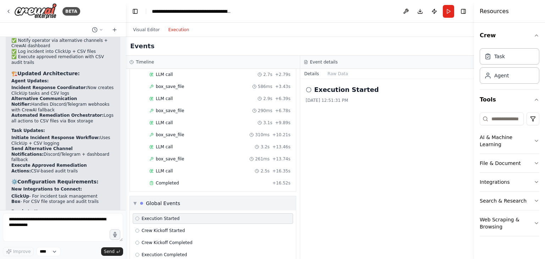
click at [184, 196] on div "▼ Global Events" at bounding box center [213, 203] width 166 height 14
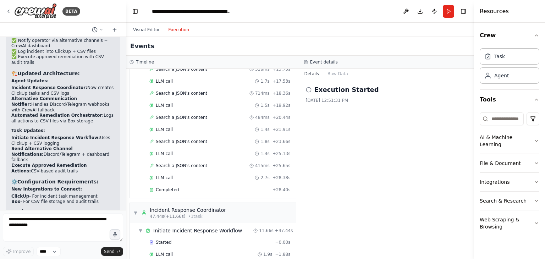
scroll to position [567, 0]
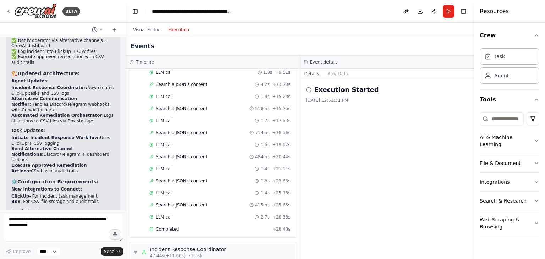
click at [139, 37] on div "Events" at bounding box center [300, 46] width 348 height 19
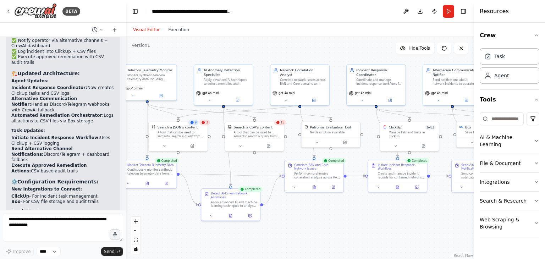
click at [141, 34] on button "Visual Editor" at bounding box center [146, 30] width 35 height 9
click at [204, 125] on div "3" at bounding box center [204, 123] width 10 height 6
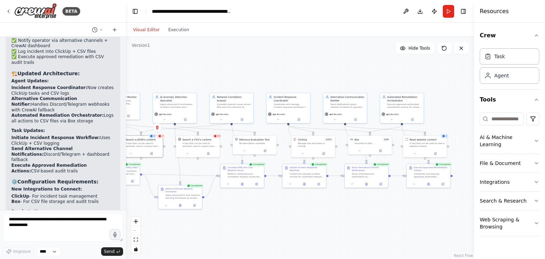
drag, startPoint x: 319, startPoint y: 229, endPoint x: 271, endPoint y: 226, distance: 48.4
click at [271, 226] on div ".deletable-edge-delete-btn { width: 20px; height: 20px; border: 0px solid #ffff…" at bounding box center [300, 148] width 348 height 222
click at [447, 137] on div "1" at bounding box center [445, 136] width 8 height 4
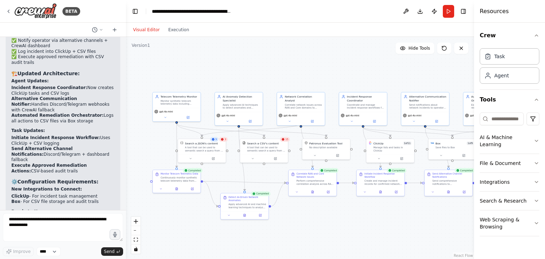
drag, startPoint x: 359, startPoint y: 215, endPoint x: 412, endPoint y: 221, distance: 53.2
click at [412, 221] on div ".deletable-edge-delete-btn { width: 20px; height: 20px; border: 0px solid #ffff…" at bounding box center [300, 148] width 348 height 222
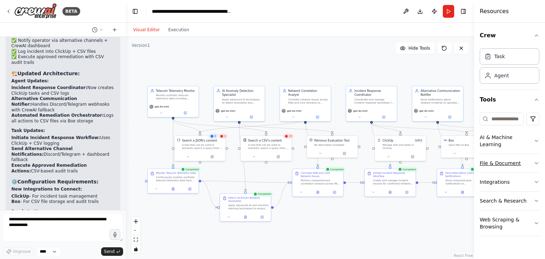
click at [518, 156] on button "File & Document" at bounding box center [510, 163] width 60 height 18
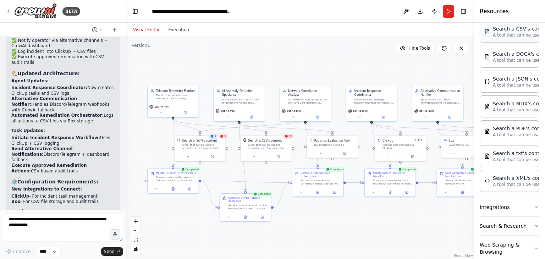
scroll to position [157, 0]
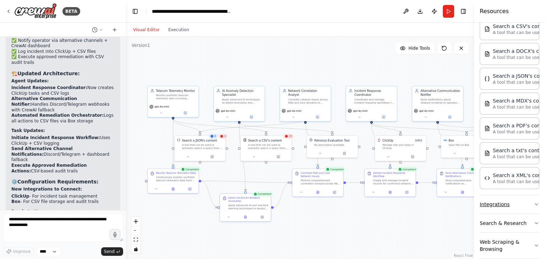
click at [497, 202] on button "Integrations" at bounding box center [510, 204] width 60 height 18
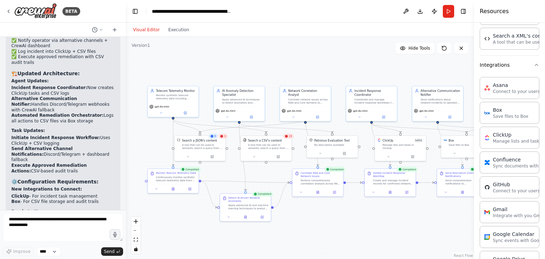
scroll to position [296, 0]
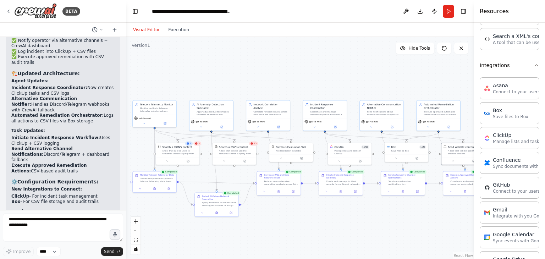
drag, startPoint x: 436, startPoint y: 233, endPoint x: 378, endPoint y: 227, distance: 58.8
click at [378, 227] on div ".deletable-edge-delete-btn { width: 20px; height: 20px; border: 0px solid #ffff…" at bounding box center [300, 148] width 348 height 222
click at [527, 61] on button "Integrations" at bounding box center [510, 65] width 60 height 18
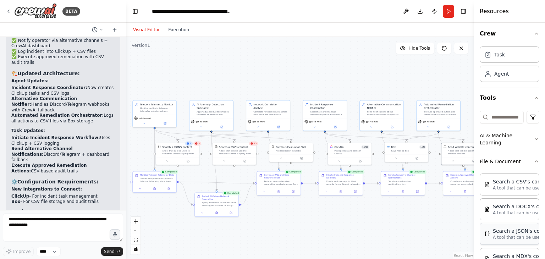
scroll to position [0, 0]
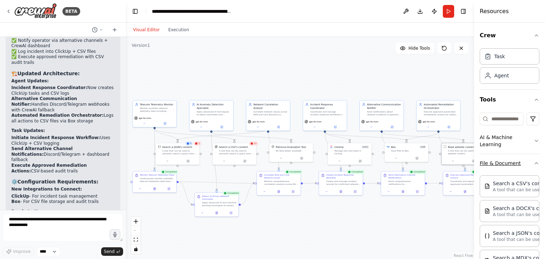
click at [518, 161] on button "File & Document" at bounding box center [510, 163] width 60 height 18
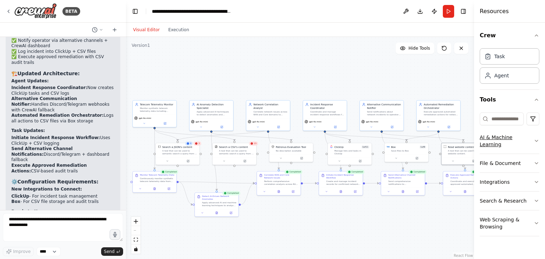
click at [532, 137] on button "AI & Machine Learning" at bounding box center [510, 141] width 60 height 26
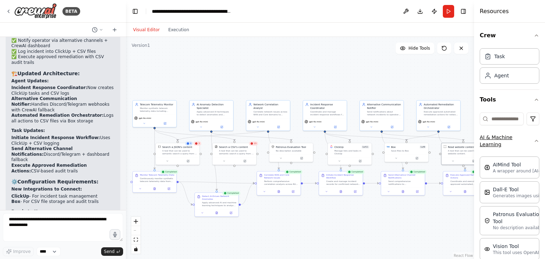
click at [532, 137] on button "AI & Machine Learning" at bounding box center [510, 141] width 60 height 26
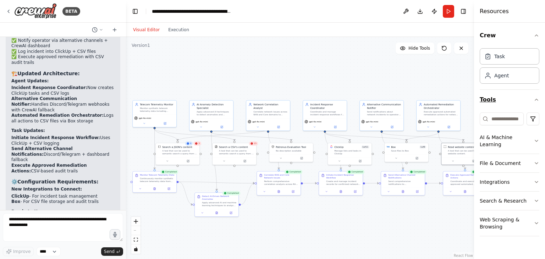
click at [505, 98] on button "Tools" at bounding box center [510, 100] width 60 height 20
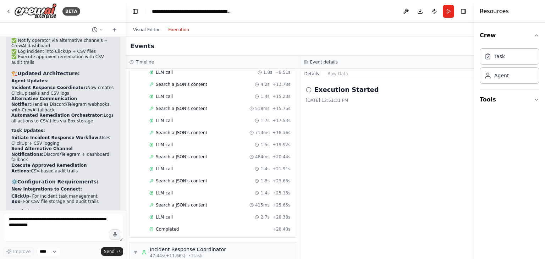
click at [178, 29] on button "Execution" at bounding box center [178, 30] width 29 height 9
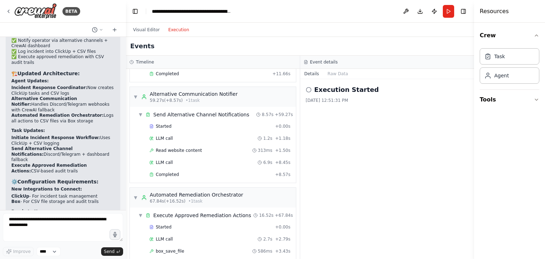
scroll to position [960, 0]
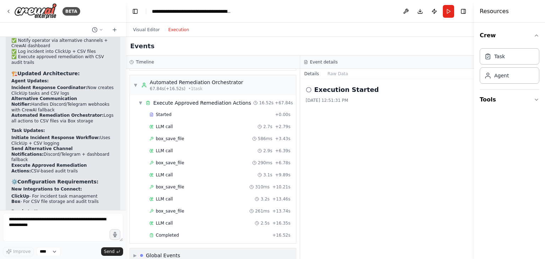
click at [199, 248] on div "▶ Global Events" at bounding box center [213, 255] width 166 height 14
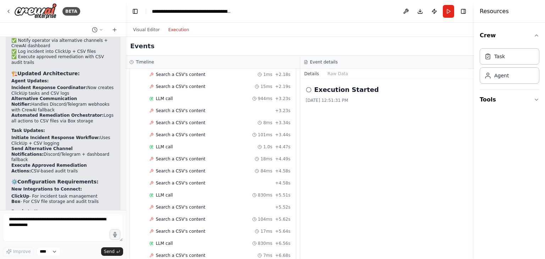
scroll to position [0, 0]
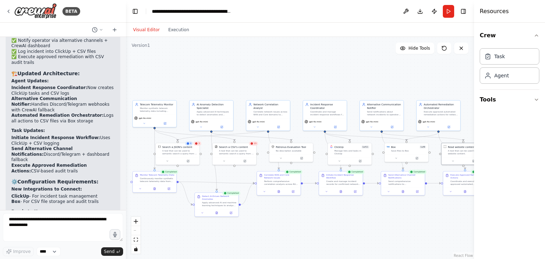
click at [153, 27] on button "Visual Editor" at bounding box center [146, 30] width 35 height 9
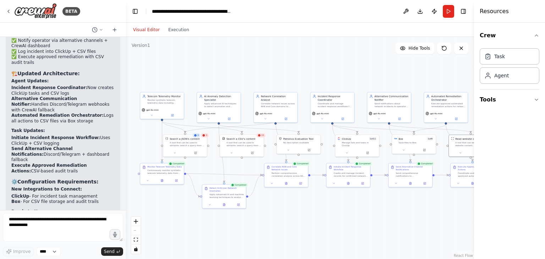
drag, startPoint x: 288, startPoint y: 232, endPoint x: 297, endPoint y: 224, distance: 12.3
click at [297, 224] on div ".deletable-edge-delete-btn { width: 20px; height: 20px; border: 0px solid #ffff…" at bounding box center [300, 148] width 348 height 222
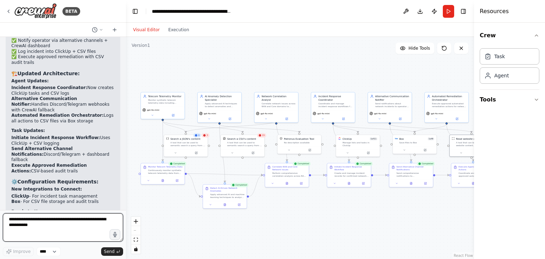
click at [66, 232] on textarea at bounding box center [63, 227] width 120 height 28
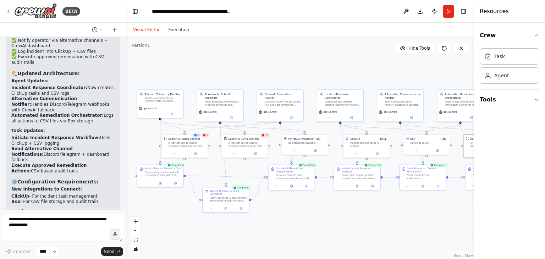
click at [207, 137] on div "3" at bounding box center [206, 135] width 8 height 5
click at [198, 138] on div "Search a JSON's content" at bounding box center [186, 138] width 37 height 4
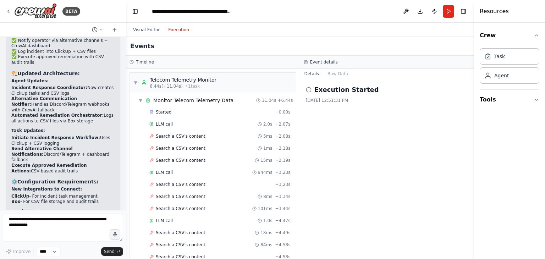
click at [179, 29] on button "Execution" at bounding box center [178, 30] width 29 height 9
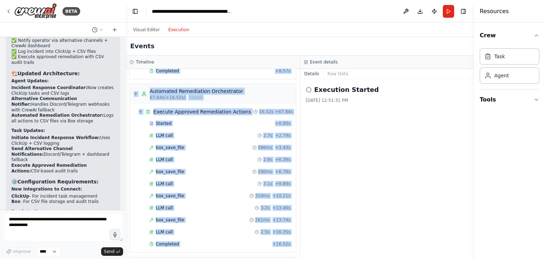
scroll to position [1012, 0]
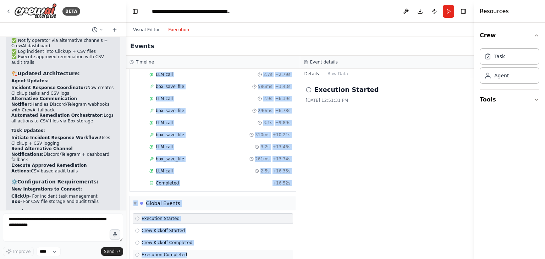
drag, startPoint x: 137, startPoint y: 74, endPoint x: 245, endPoint y: 242, distance: 199.2
click at [245, 242] on div "▼ Telecom Telemetry Monitor 6.44s (+11.04s) • 1 task ▼ Monitor Telecom Telemetr…" at bounding box center [213, 164] width 174 height 190
copy div "Telecom Telemetry Monitor 6.44s (+11.04s) • 1 task ▼ Monitor Telecom Telemetry …"
click at [286, 178] on div "Completed + 16.52s" at bounding box center [220, 183] width 146 height 11
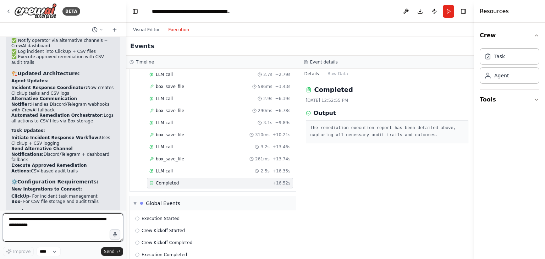
click at [47, 223] on textarea at bounding box center [63, 227] width 120 height 28
paste textarea "**********"
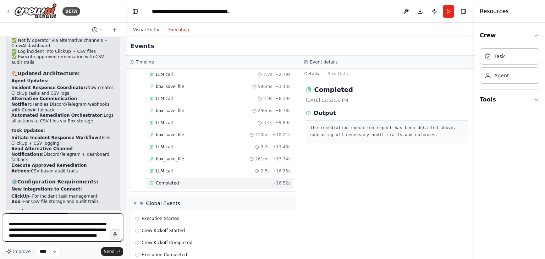
type textarea "**********"
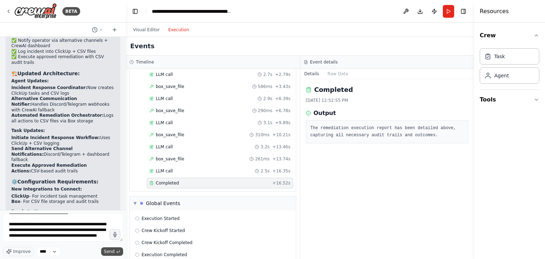
click at [112, 251] on span "Send" at bounding box center [109, 252] width 11 height 6
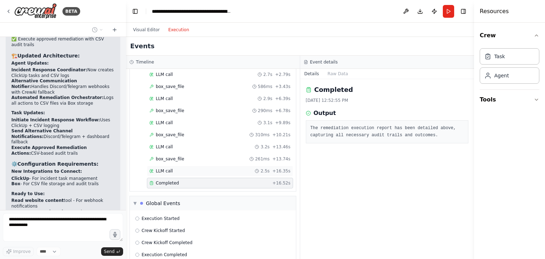
scroll to position [2955, 0]
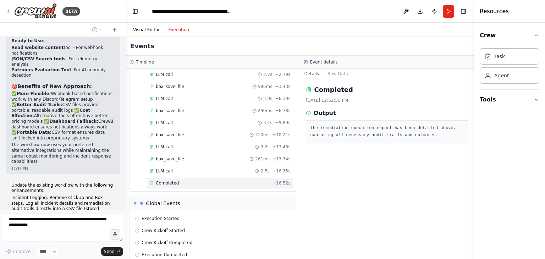
click at [147, 32] on button "Visual Editor" at bounding box center [146, 30] width 35 height 9
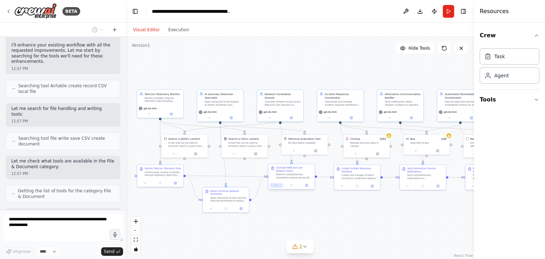
scroll to position [3277, 0]
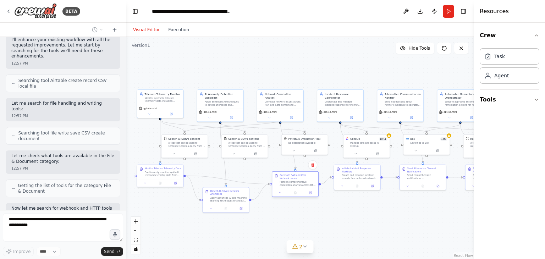
drag, startPoint x: 281, startPoint y: 185, endPoint x: 287, endPoint y: 192, distance: 9.6
click at [287, 192] on div at bounding box center [295, 193] width 43 height 5
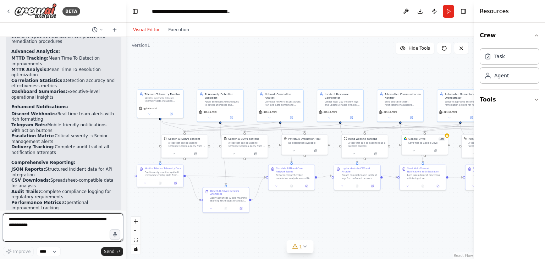
scroll to position [5026, 0]
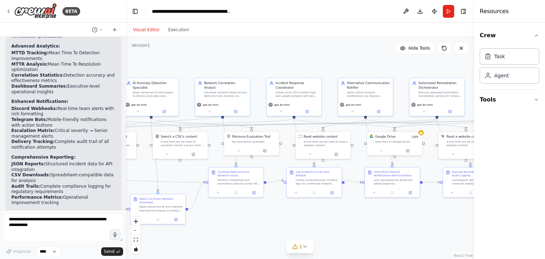
drag, startPoint x: 365, startPoint y: 209, endPoint x: 293, endPoint y: 209, distance: 72.4
click at [293, 209] on div ".deletable-edge-delete-btn { width: 20px; height: 20px; border: 0px solid #ffff…" at bounding box center [300, 148] width 348 height 222
click at [408, 155] on div "Google Drive 1 of 9 Save files to Google Drive" at bounding box center [395, 143] width 56 height 24
click at [412, 150] on button at bounding box center [408, 149] width 25 height 5
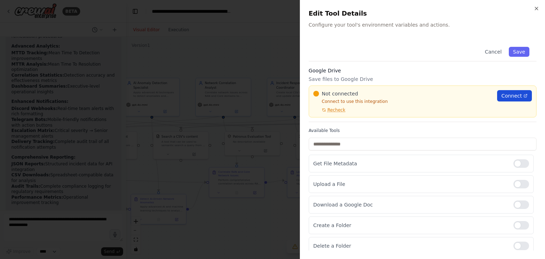
click at [504, 96] on span "Connect" at bounding box center [511, 95] width 21 height 7
click at [536, 7] on icon "button" at bounding box center [537, 9] width 6 height 6
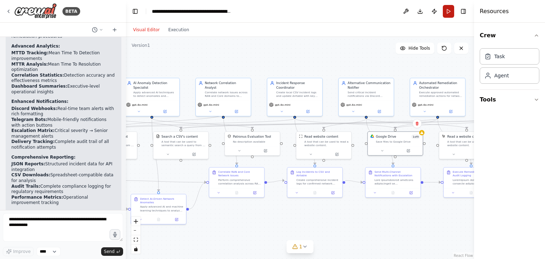
click at [448, 13] on button "Run" at bounding box center [448, 11] width 11 height 13
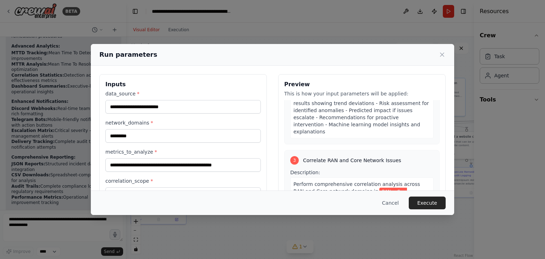
scroll to position [336, 0]
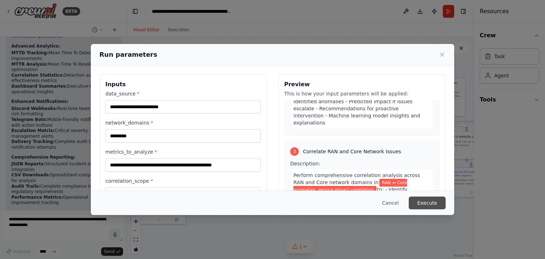
click at [425, 201] on button "Execute" at bounding box center [427, 203] width 37 height 13
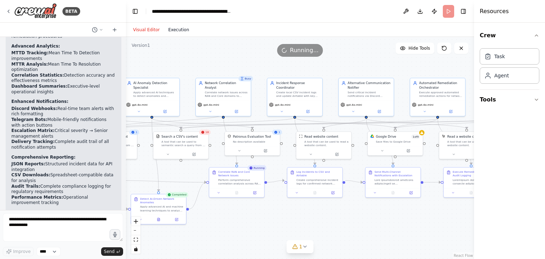
scroll to position [426, 0]
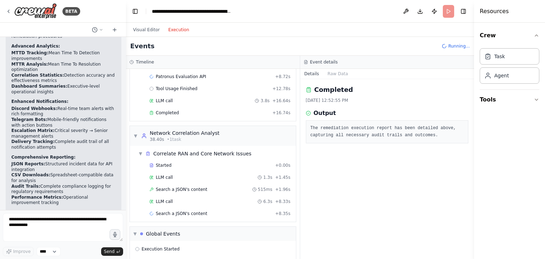
click at [174, 32] on button "Execution" at bounding box center [178, 30] width 29 height 9
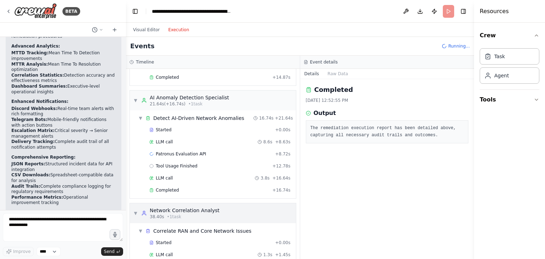
scroll to position [450, 0]
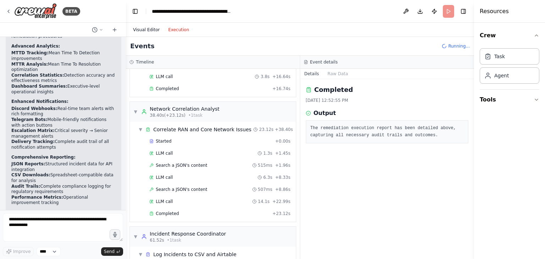
click at [142, 30] on button "Visual Editor" at bounding box center [146, 30] width 35 height 9
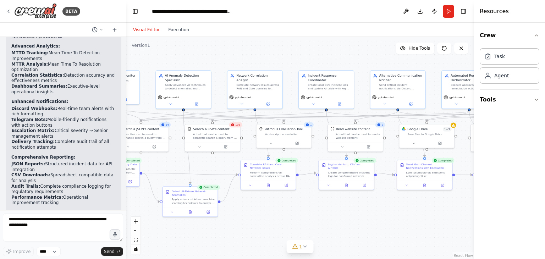
drag, startPoint x: 256, startPoint y: 216, endPoint x: 294, endPoint y: 208, distance: 39.5
click at [294, 208] on div ".deletable-edge-delete-btn { width: 20px; height: 20px; border: 0px solid #ffff…" at bounding box center [300, 148] width 348 height 222
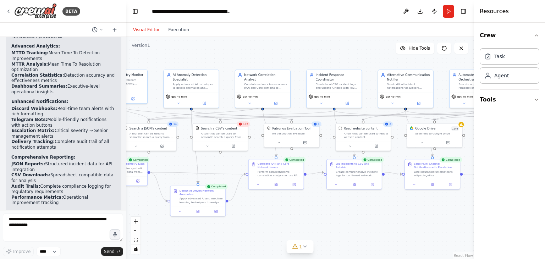
click at [302, 208] on div ".deletable-edge-delete-btn { width: 20px; height: 20px; border: 0px solid #ffff…" at bounding box center [300, 148] width 348 height 222
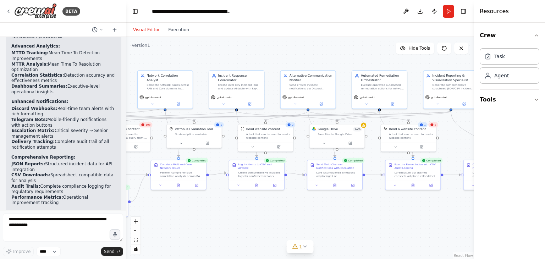
drag, startPoint x: 271, startPoint y: 212, endPoint x: 172, endPoint y: 213, distance: 98.3
click at [172, 213] on div ".deletable-edge-delete-btn { width: 20px; height: 20px; border: 0px solid #ffff…" at bounding box center [300, 148] width 348 height 222
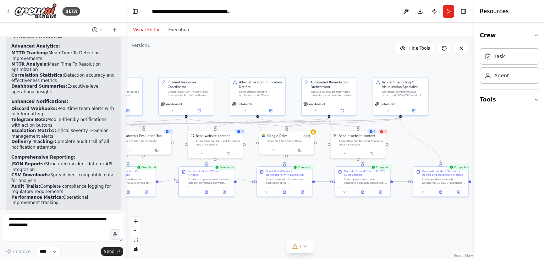
drag, startPoint x: 312, startPoint y: 206, endPoint x: 261, endPoint y: 213, distance: 50.8
click at [261, 213] on div ".deletable-edge-delete-btn { width: 20px; height: 20px; border: 0px solid #ffff…" at bounding box center [300, 148] width 348 height 222
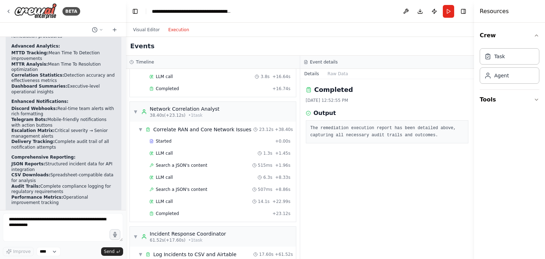
click at [176, 29] on button "Execution" at bounding box center [178, 30] width 29 height 9
click at [337, 70] on button "Raw Data" at bounding box center [337, 74] width 29 height 10
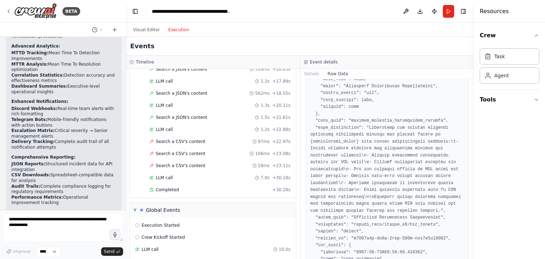
scroll to position [285, 0]
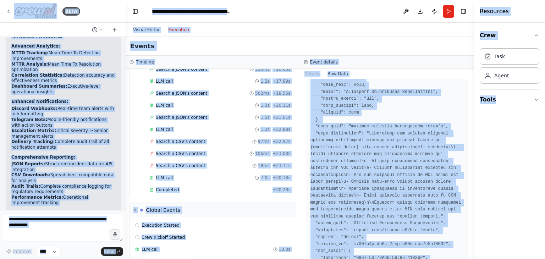
click at [368, 142] on pre at bounding box center [387, 251] width 154 height 865
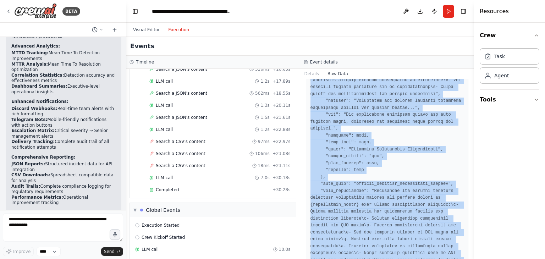
scroll to position [685, 0]
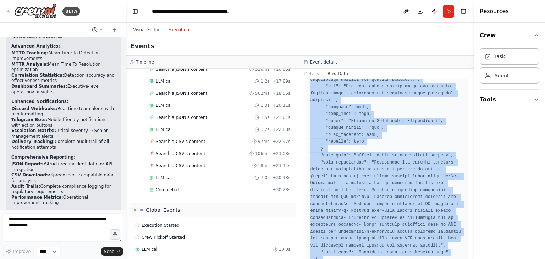
drag, startPoint x: 310, startPoint y: 105, endPoint x: 411, endPoint y: 264, distance: 187.9
click at [411, 259] on html "BETA Monitor synthetic telecom telemetry (dropped calls, core signaling failure…" at bounding box center [272, 129] width 545 height 259
copy pre "{ "timestamp": "2025-08-22T07:22:56.440543", "type": "task_completed", "source_…"
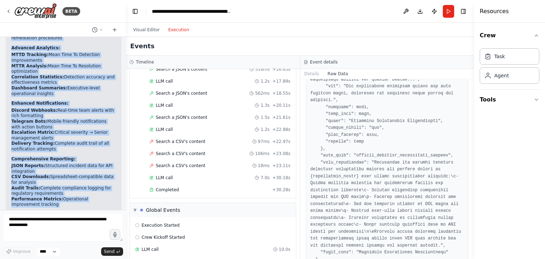
scroll to position [5026, 0]
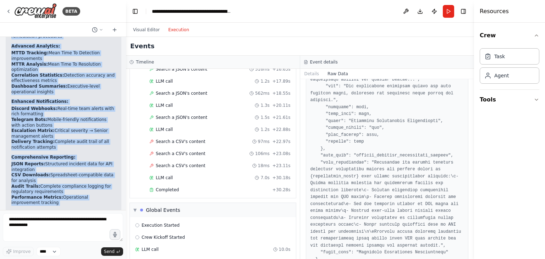
drag, startPoint x: 10, startPoint y: 117, endPoint x: 98, endPoint y: 162, distance: 99.2
copy div "🔄 Key Enhancements Implemented: 1. ✅ Incident Logging Enhancement: Removed: Cli…"
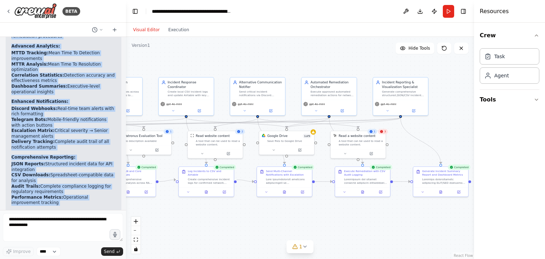
click at [145, 29] on button "Visual Editor" at bounding box center [146, 30] width 35 height 9
click at [167, 67] on div ".deletable-edge-delete-btn { width: 20px; height: 20px; border: 0px solid #ffff…" at bounding box center [300, 148] width 348 height 222
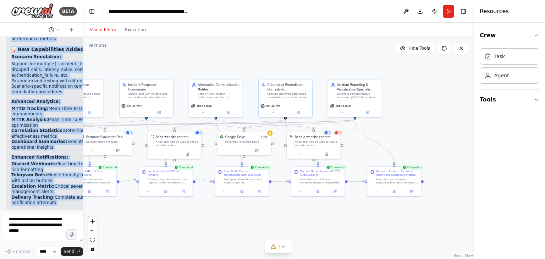
drag, startPoint x: 125, startPoint y: 64, endPoint x: 135, endPoint y: 73, distance: 13.6
click at [80, 67] on div "BETA Monitor synthetic telecom telemetry (dropped calls, core signaling failure…" at bounding box center [272, 129] width 545 height 259
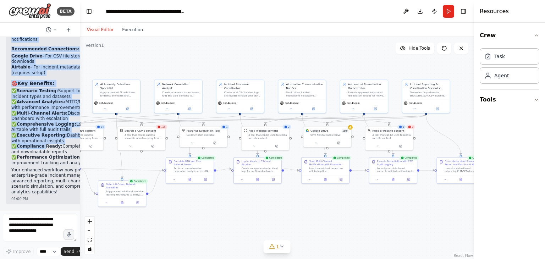
drag, startPoint x: 188, startPoint y: 209, endPoint x: 281, endPoint y: 209, distance: 92.6
click at [281, 209] on div ".deletable-edge-delete-btn { width: 20px; height: 20px; border: 0px solid #ffff…" at bounding box center [277, 148] width 394 height 222
click at [423, 49] on span "Hide Tools" at bounding box center [419, 48] width 22 height 6
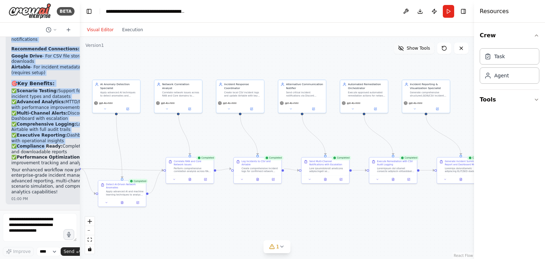
click at [423, 49] on span "Show Tools" at bounding box center [418, 48] width 23 height 6
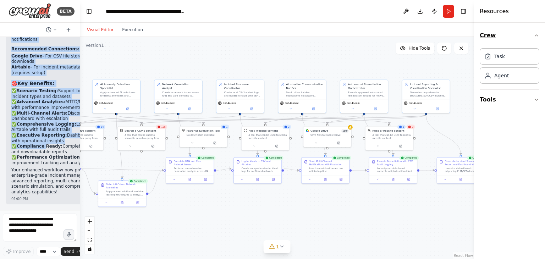
click at [535, 38] on icon "button" at bounding box center [537, 36] width 6 height 6
click at [464, 15] on button "Toggle Right Sidebar" at bounding box center [463, 11] width 10 height 10
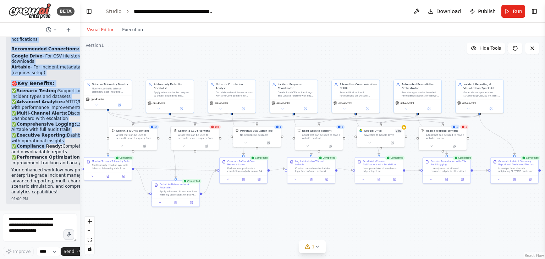
drag, startPoint x: 321, startPoint y: 60, endPoint x: 374, endPoint y: 59, distance: 53.2
click at [374, 59] on div ".deletable-edge-delete-btn { width: 20px; height: 20px; border: 0px solid #ffff…" at bounding box center [312, 148] width 465 height 222
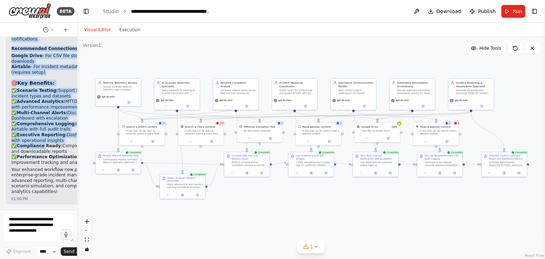
scroll to position [8204, 0]
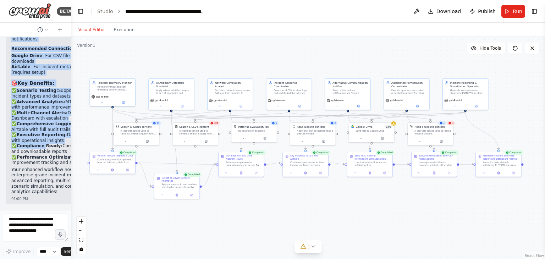
drag, startPoint x: 79, startPoint y: 64, endPoint x: 57, endPoint y: 66, distance: 22.5
click at [57, 66] on div "BETA Monitor synthetic telecom telemetry (dropped calls, core signaling failure…" at bounding box center [35, 129] width 71 height 259
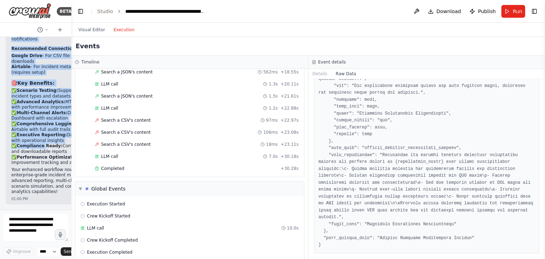
click at [124, 32] on button "Execution" at bounding box center [123, 30] width 29 height 9
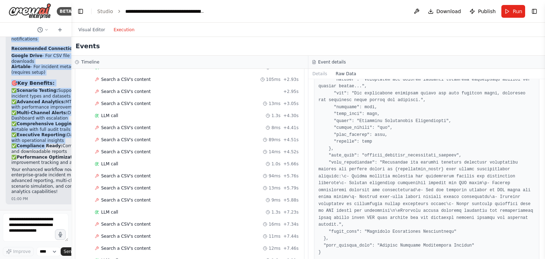
scroll to position [0, 0]
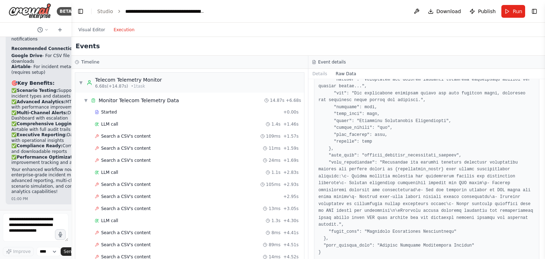
click at [89, 37] on div "Events" at bounding box center [308, 46] width 474 height 19
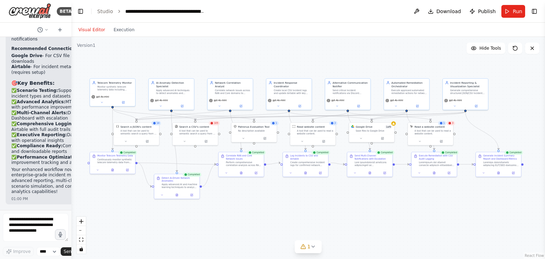
click at [91, 31] on button "Visual Editor" at bounding box center [91, 30] width 35 height 9
click at [176, 198] on div at bounding box center [176, 194] width 45 height 7
click at [177, 196] on icon at bounding box center [176, 194] width 3 height 3
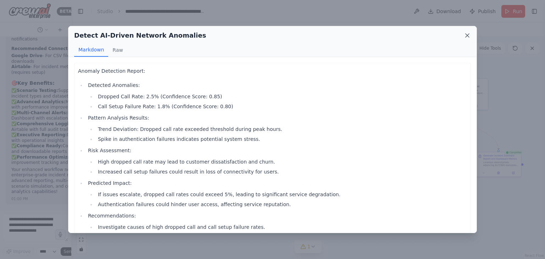
click at [468, 35] on icon at bounding box center [467, 35] width 7 height 7
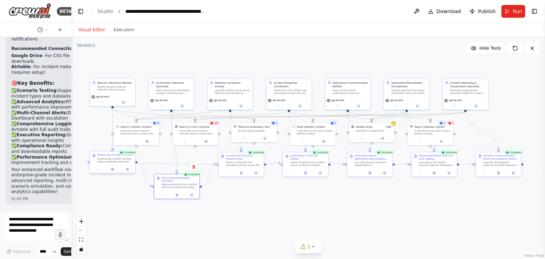
click at [112, 172] on div at bounding box center [112, 168] width 45 height 7
click at [114, 170] on icon at bounding box center [112, 169] width 2 height 2
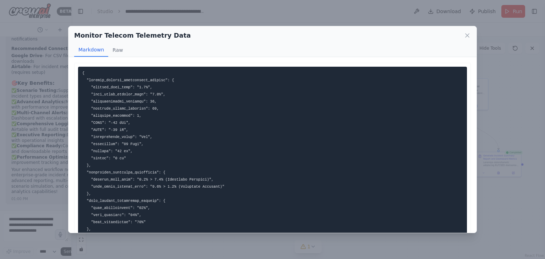
scroll to position [139, 0]
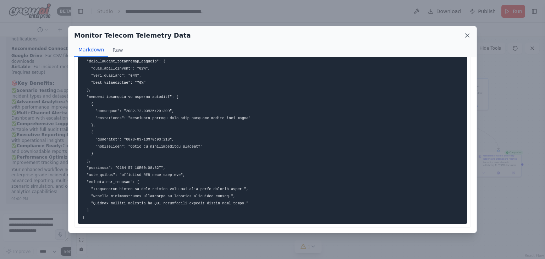
click at [469, 37] on icon at bounding box center [468, 36] width 4 height 4
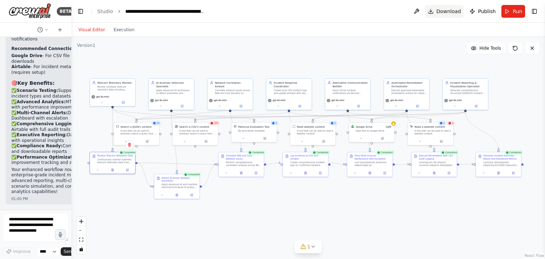
click at [442, 12] on span "Download" at bounding box center [448, 11] width 25 height 7
click at [441, 10] on span "Download" at bounding box center [448, 11] width 25 height 7
click at [446, 12] on span "Download" at bounding box center [448, 11] width 25 height 7
click at [112, 169] on icon at bounding box center [112, 169] width 2 height 2
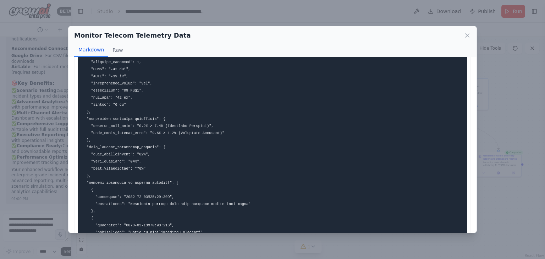
scroll to position [0, 0]
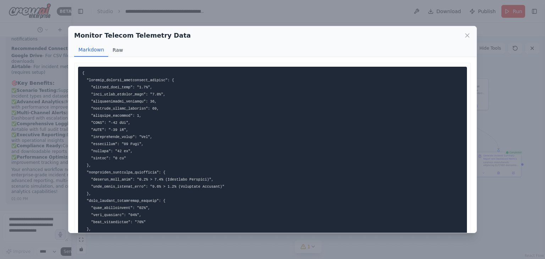
click at [115, 50] on button "Raw" at bounding box center [117, 49] width 19 height 13
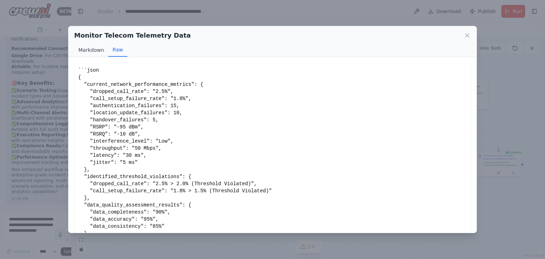
click at [93, 50] on button "Markdown" at bounding box center [91, 49] width 34 height 13
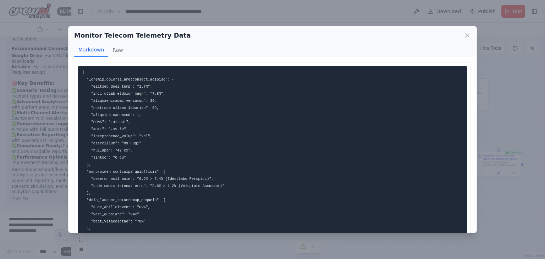
scroll to position [1, 0]
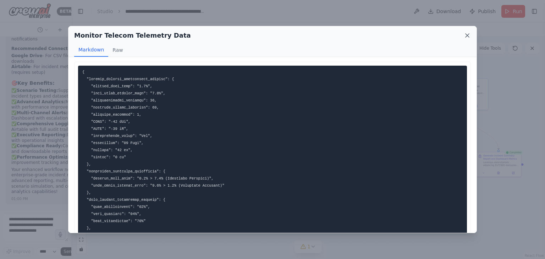
click at [467, 36] on icon at bounding box center [468, 36] width 4 height 4
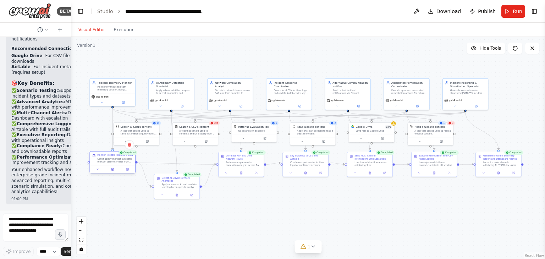
click at [115, 173] on div "Completed Monitor Telecom Telemetry Data Continuously monitor synthetic telecom…" at bounding box center [112, 163] width 46 height 22
click at [109, 169] on button at bounding box center [113, 169] width 16 height 4
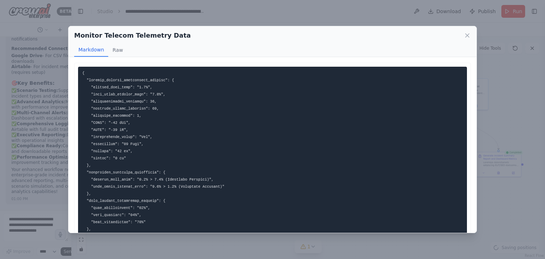
scroll to position [139, 0]
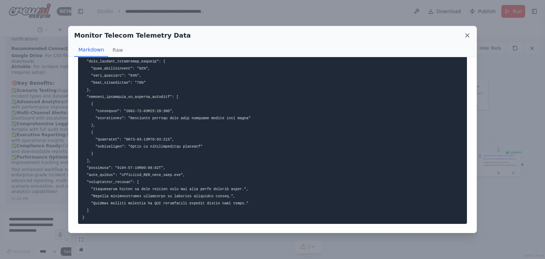
click at [466, 34] on icon at bounding box center [468, 36] width 4 height 4
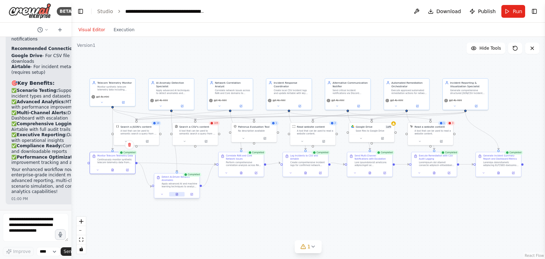
click at [178, 193] on button at bounding box center [177, 194] width 16 height 4
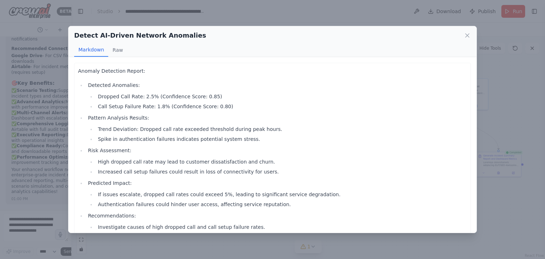
scroll to position [63, 0]
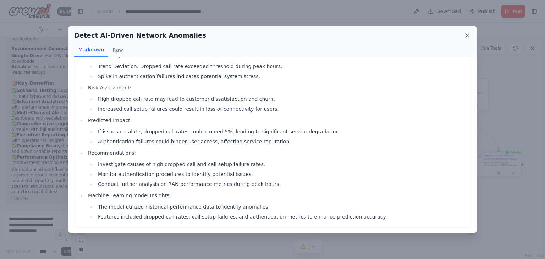
click at [468, 34] on icon at bounding box center [467, 35] width 7 height 7
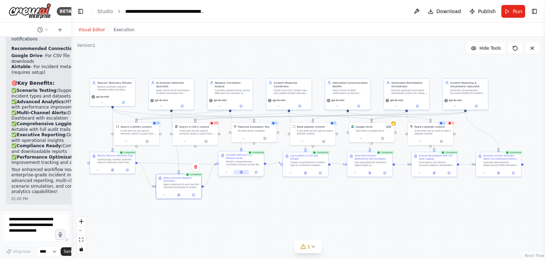
click at [241, 174] on button at bounding box center [241, 172] width 16 height 4
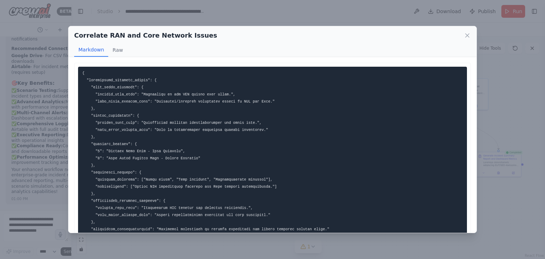
scroll to position [26, 0]
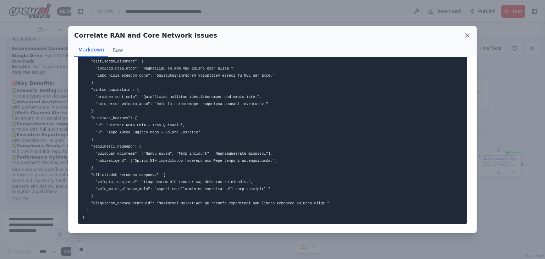
click at [467, 35] on icon at bounding box center [468, 36] width 4 height 4
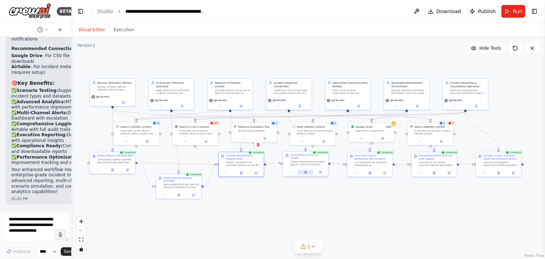
click at [304, 171] on icon at bounding box center [305, 172] width 2 height 2
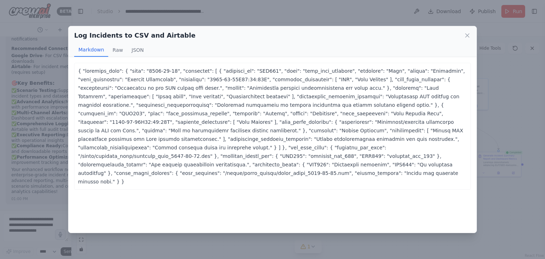
click at [463, 35] on div "Log Incidents to CSV and Airtable" at bounding box center [272, 36] width 397 height 10
click at [469, 34] on icon at bounding box center [467, 35] width 7 height 7
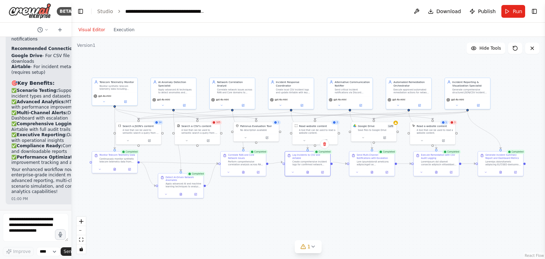
click at [370, 176] on div ".deletable-edge-delete-btn { width: 20px; height: 20px; border: 0px solid #ffff…" at bounding box center [308, 148] width 474 height 222
click at [373, 174] on div at bounding box center [371, 170] width 45 height 7
click at [373, 173] on button at bounding box center [372, 171] width 16 height 4
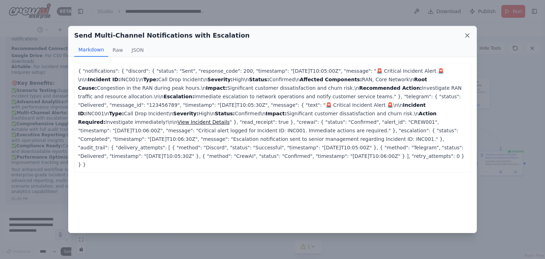
click at [468, 33] on icon at bounding box center [467, 35] width 7 height 7
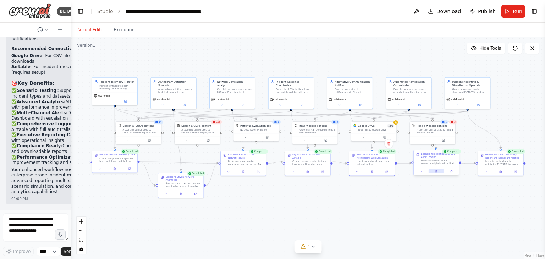
click at [441, 170] on button at bounding box center [437, 171] width 16 height 4
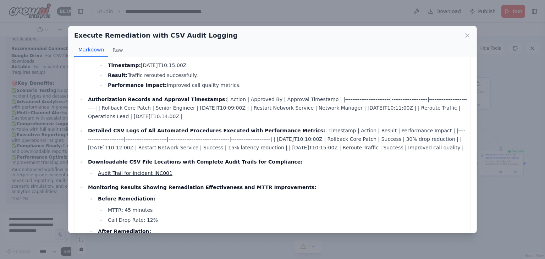
scroll to position [126, 0]
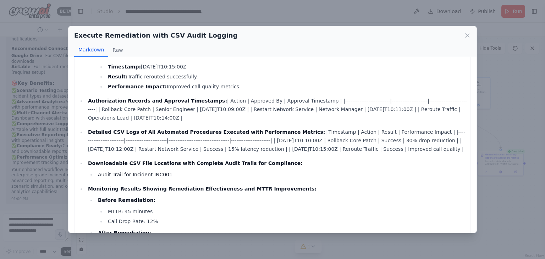
click at [145, 173] on link "Audit Trail for Incident INC001" at bounding box center [135, 175] width 75 height 6
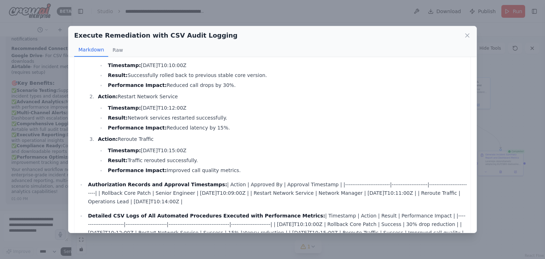
scroll to position [0, 0]
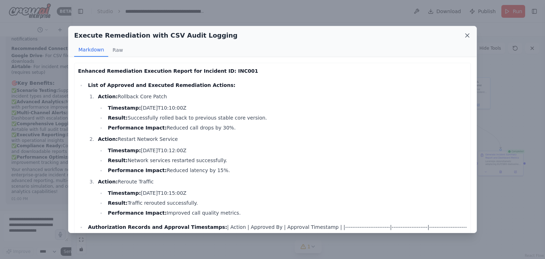
click at [470, 33] on icon at bounding box center [467, 35] width 7 height 7
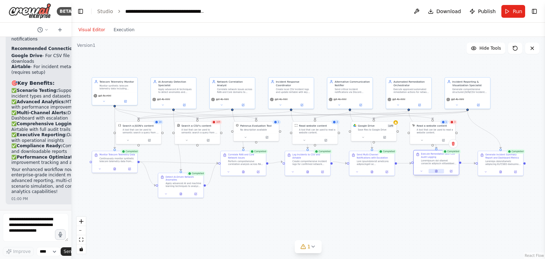
click at [437, 173] on button at bounding box center [437, 171] width 16 height 4
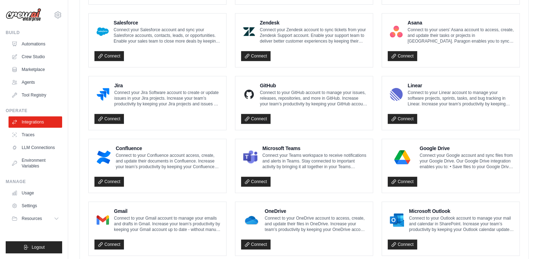
scroll to position [389, 0]
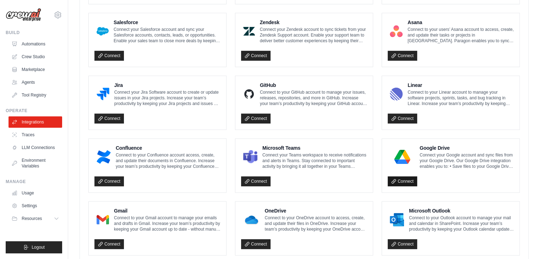
click at [397, 181] on link "Connect" at bounding box center [401, 181] width 29 height 10
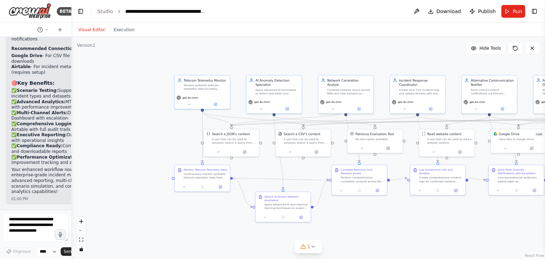
scroll to position [8281, 0]
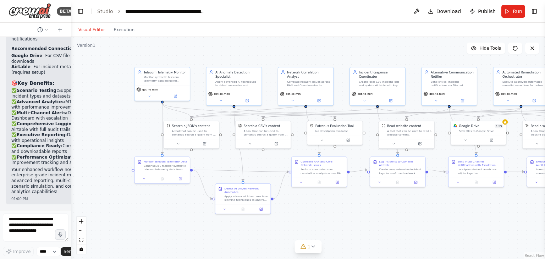
drag, startPoint x: 212, startPoint y: 185, endPoint x: 290, endPoint y: 168, distance: 80.2
click at [122, 137] on div ".deletable-edge-delete-btn { width: 20px; height: 20px; border: 0px solid #ffff…" at bounding box center [308, 148] width 474 height 222
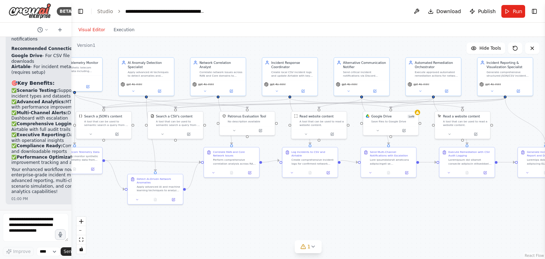
drag, startPoint x: 439, startPoint y: 217, endPoint x: 342, endPoint y: 207, distance: 97.1
click at [342, 207] on div ".deletable-edge-delete-btn { width: 20px; height: 20px; border: 0px solid #ffff…" at bounding box center [308, 148] width 474 height 222
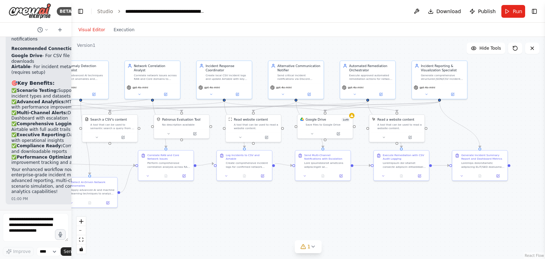
drag, startPoint x: 448, startPoint y: 195, endPoint x: 402, endPoint y: 196, distance: 45.8
click at [402, 196] on div ".deletable-edge-delete-btn { width: 20px; height: 20px; border: 0px solid #ffff…" at bounding box center [308, 148] width 474 height 222
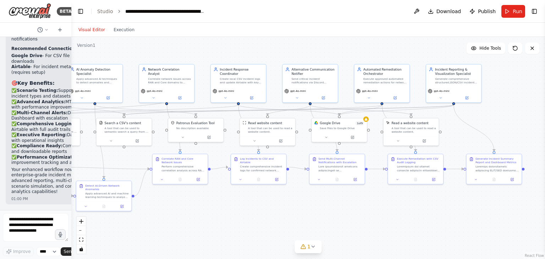
drag, startPoint x: 396, startPoint y: 201, endPoint x: 410, endPoint y: 205, distance: 15.1
click at [410, 205] on div ".deletable-edge-delete-btn { width: 20px; height: 20px; border: 0px solid #ffff…" at bounding box center [308, 148] width 474 height 222
